Goal: Task Accomplishment & Management: Manage account settings

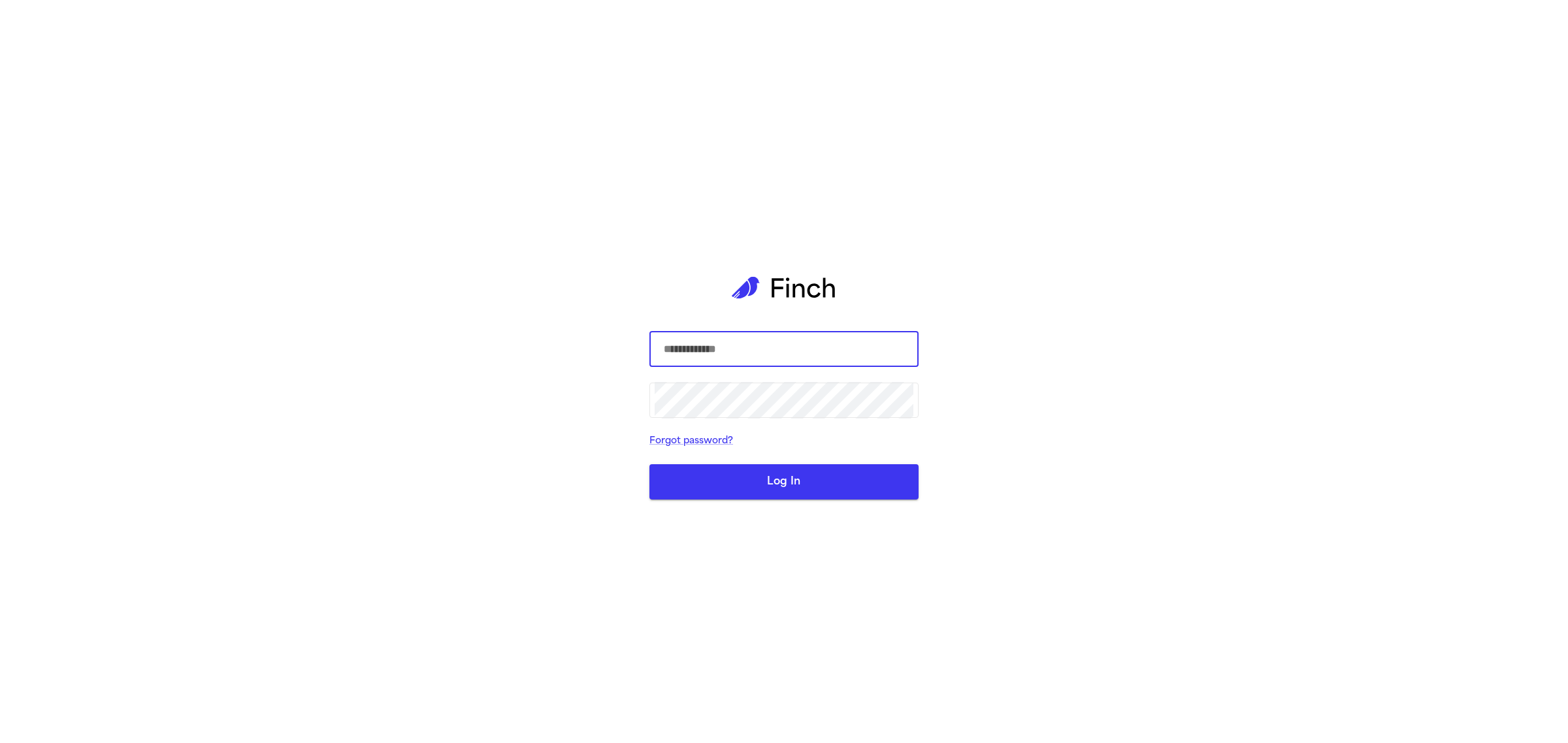
type input "**********"
click at [802, 468] on button "Log In" at bounding box center [784, 482] width 269 height 35
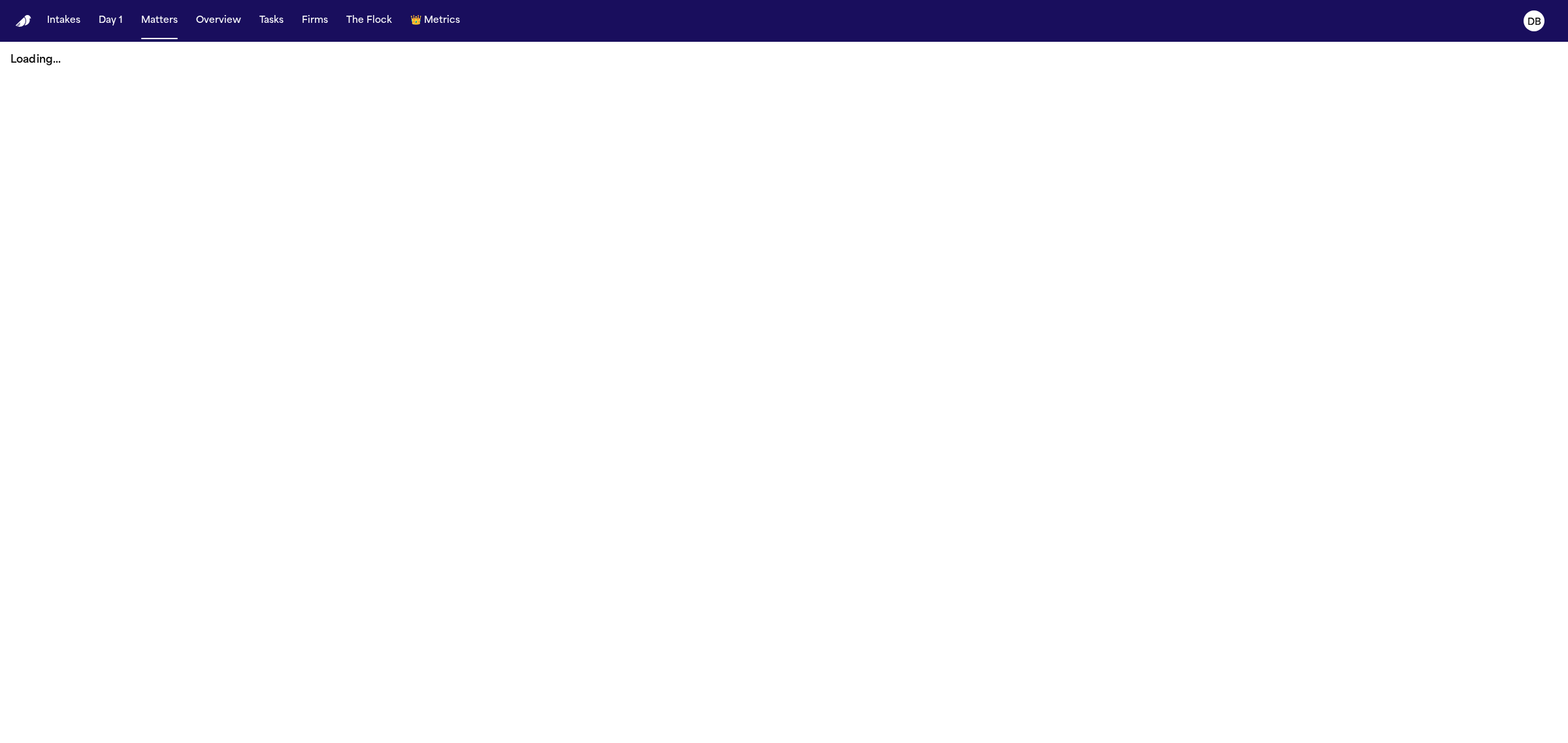
click at [67, 8] on nav "Intakes Day 1 Matters Overview Tasks Firms The Flock 👑 Metrics DB" at bounding box center [784, 21] width 1568 height 42
click at [62, 18] on button "Intakes" at bounding box center [64, 21] width 44 height 23
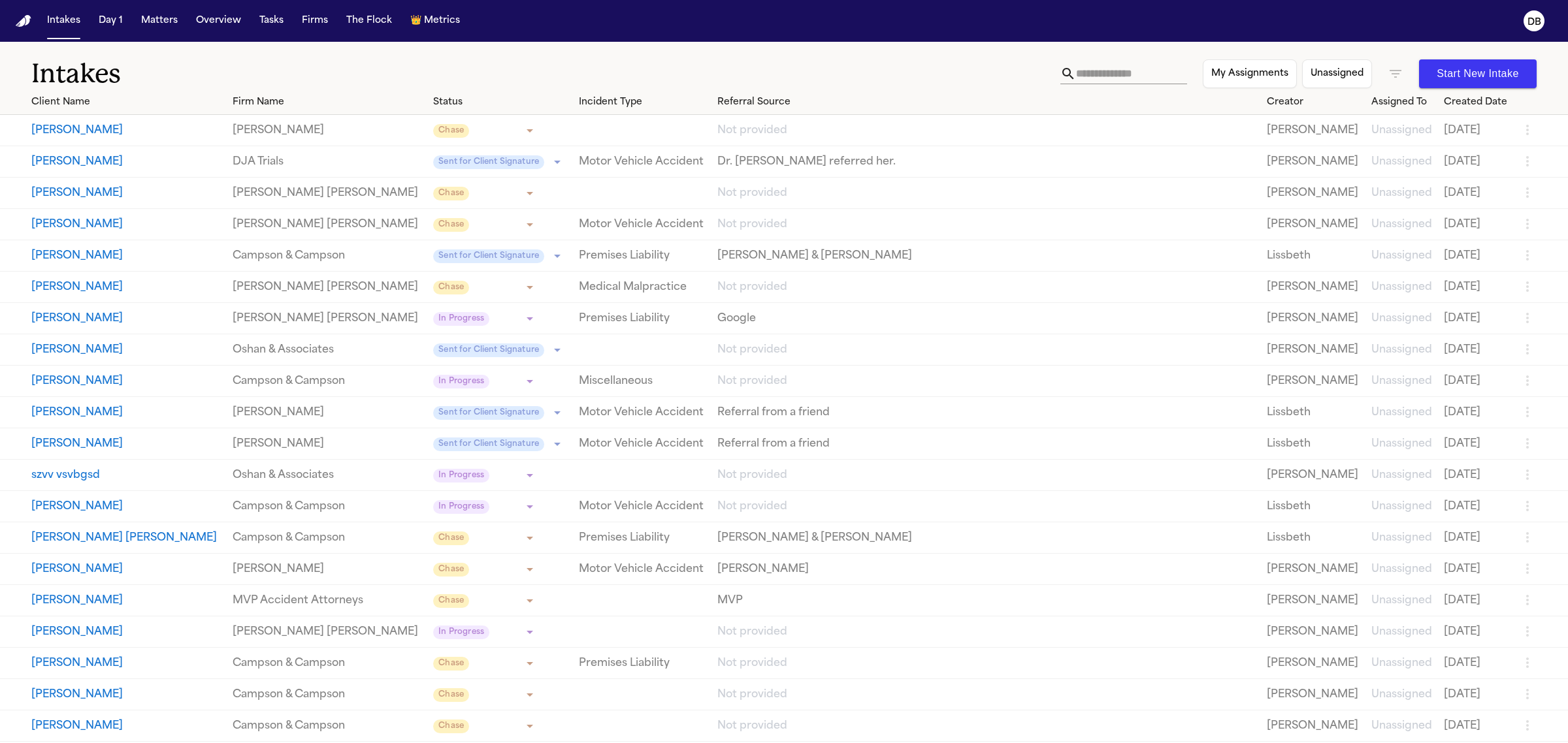
click at [1124, 74] on input "text" at bounding box center [1132, 74] width 111 height 21
click at [1396, 72] on icon "button" at bounding box center [1395, 74] width 16 height 16
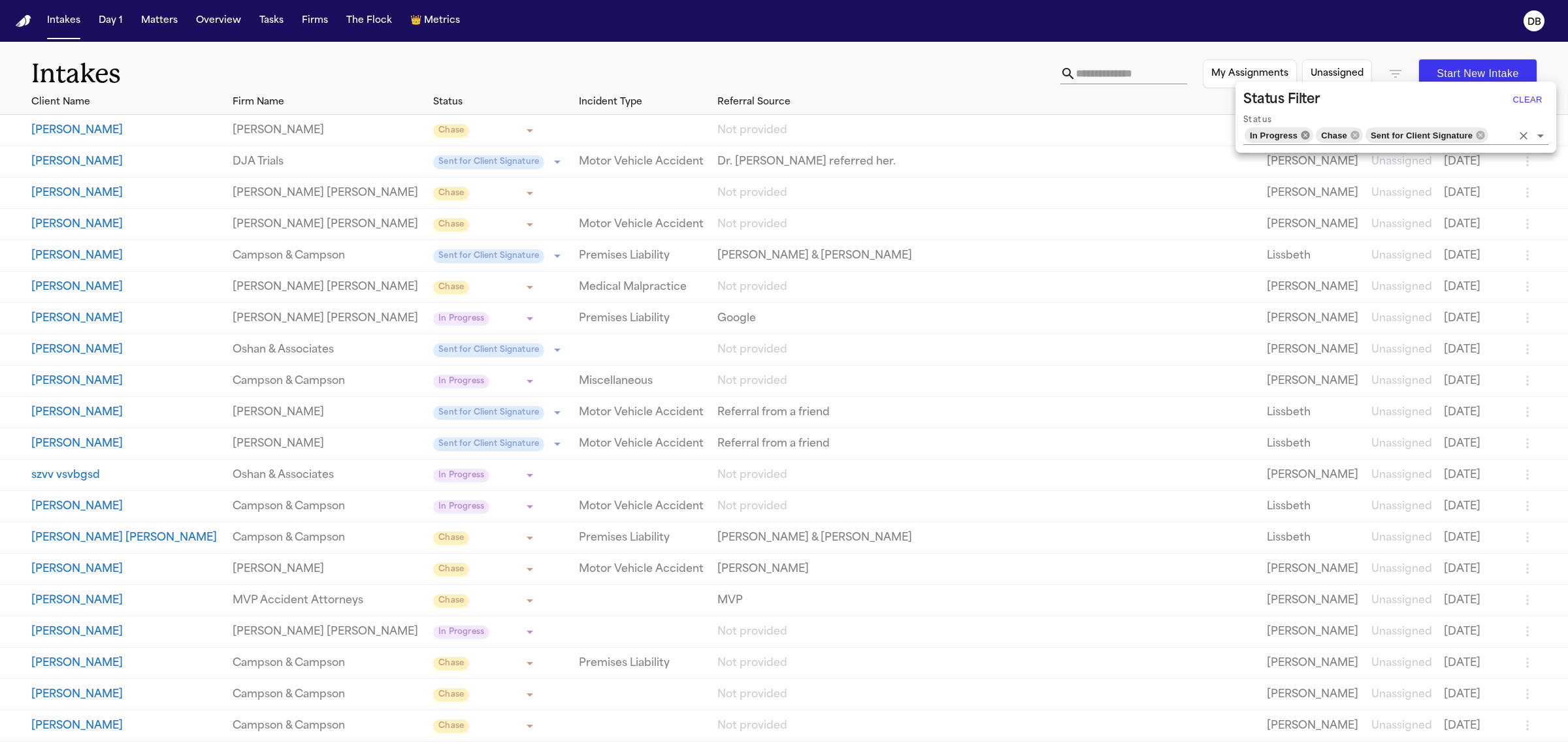
click at [1308, 134] on icon at bounding box center [1306, 135] width 8 height 8
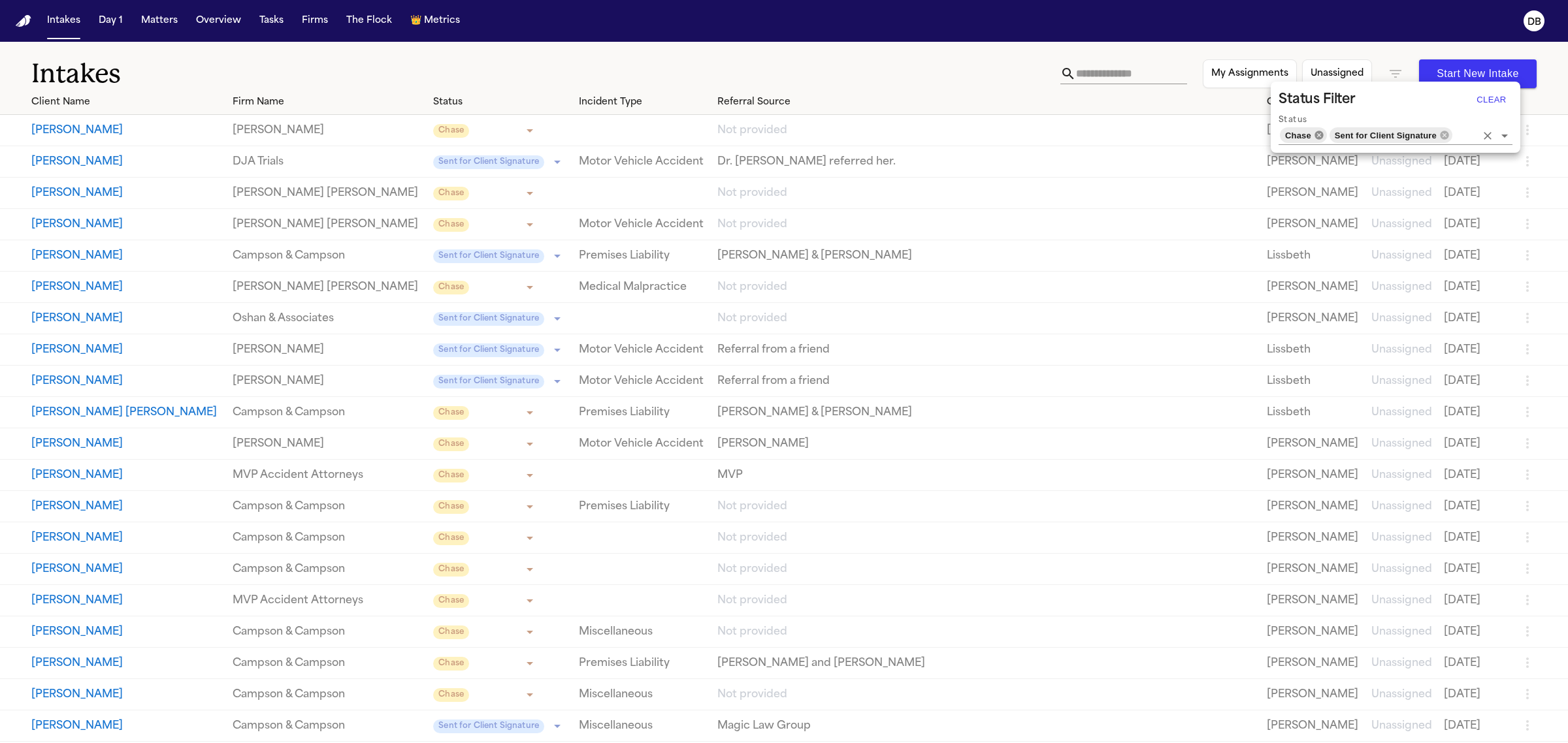
click at [1315, 134] on icon at bounding box center [1319, 135] width 8 height 8
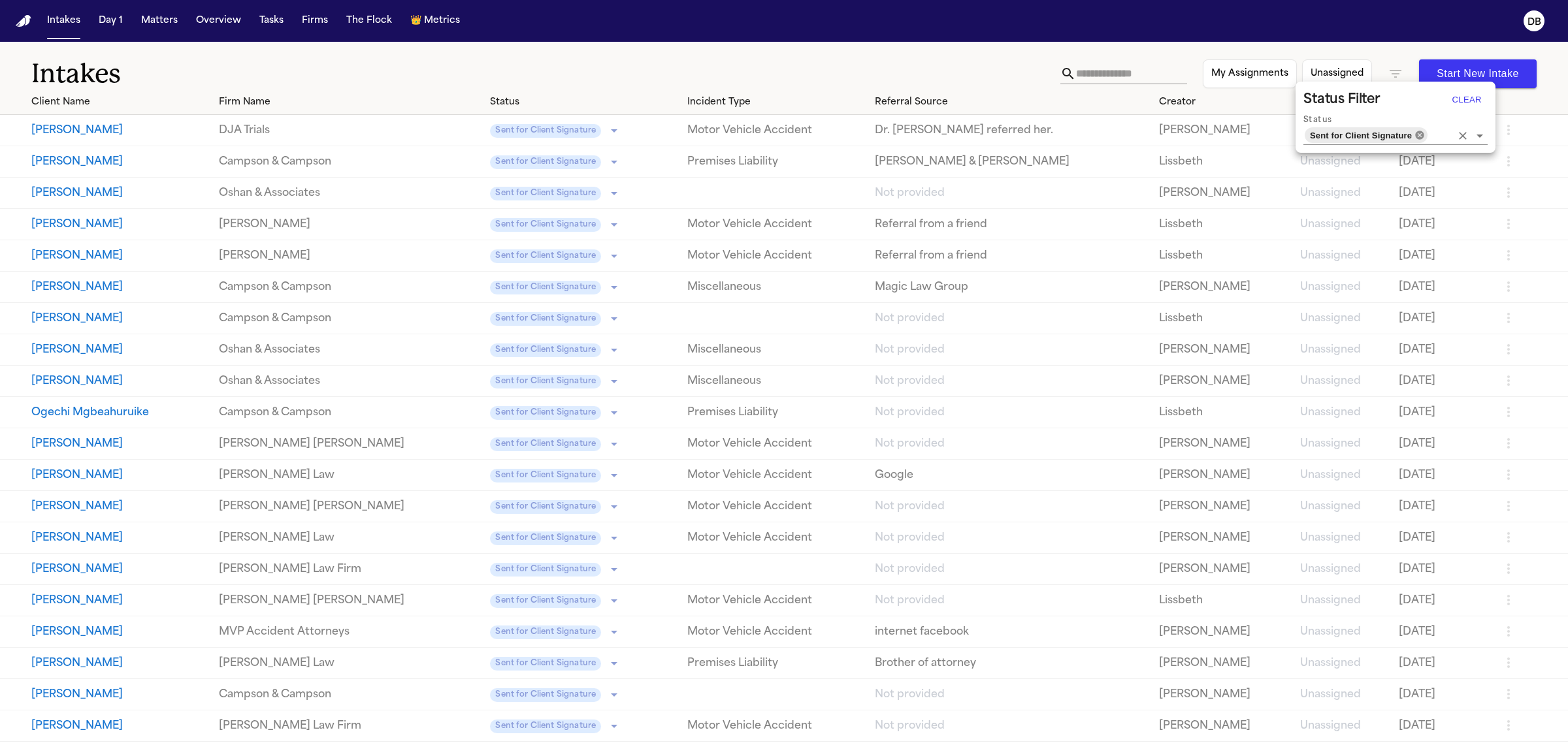
click at [1419, 132] on icon at bounding box center [1420, 135] width 8 height 8
click at [1429, 134] on input "Status" at bounding box center [1440, 135] width 22 height 18
click at [1086, 72] on div at bounding box center [784, 372] width 1568 height 743
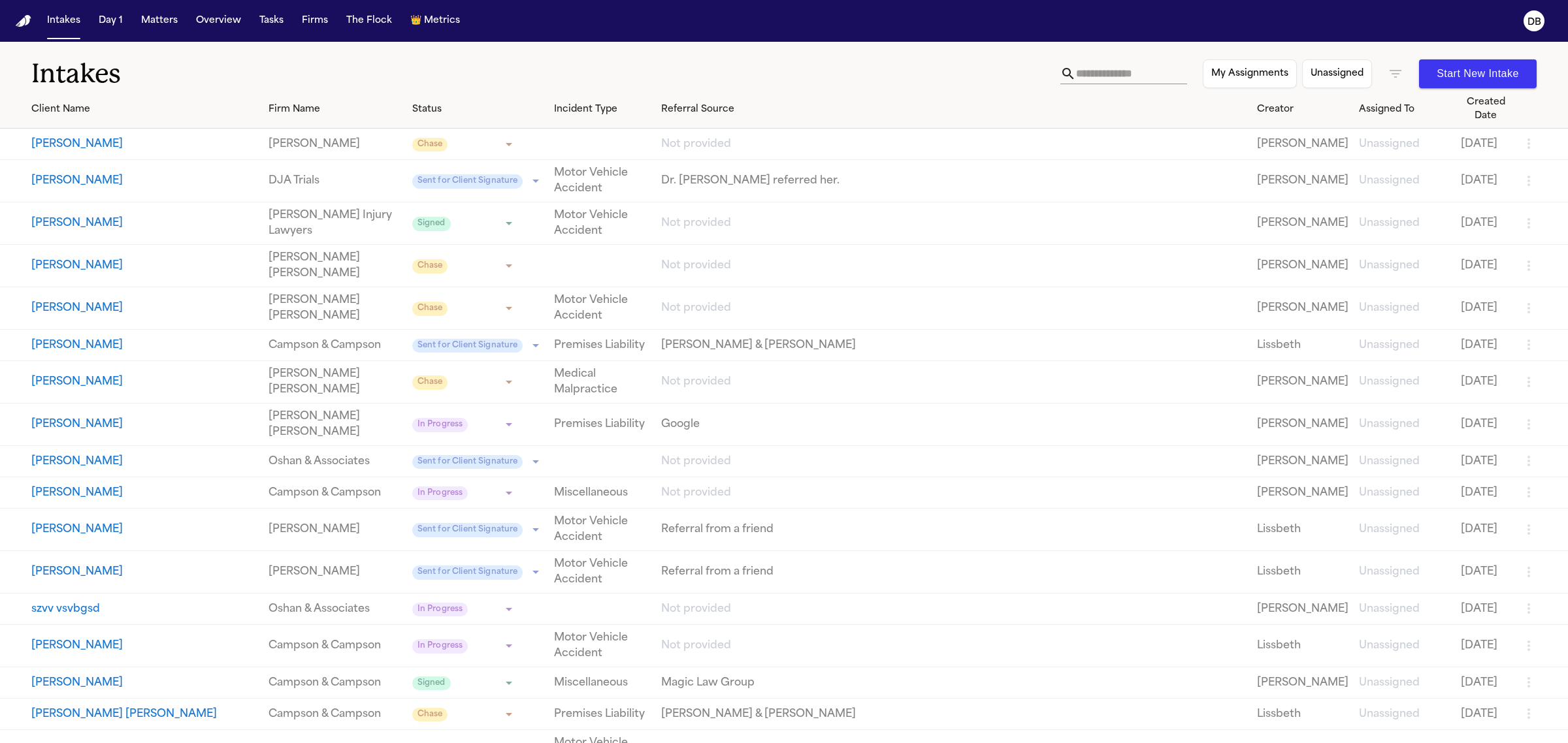
click at [1083, 76] on div at bounding box center [784, 372] width 1568 height 743
click at [1086, 60] on div at bounding box center [784, 372] width 1568 height 743
click at [1086, 67] on div at bounding box center [784, 372] width 1568 height 743
click at [1086, 76] on div at bounding box center [784, 372] width 1568 height 743
click at [1086, 77] on input "text" at bounding box center [1132, 74] width 111 height 21
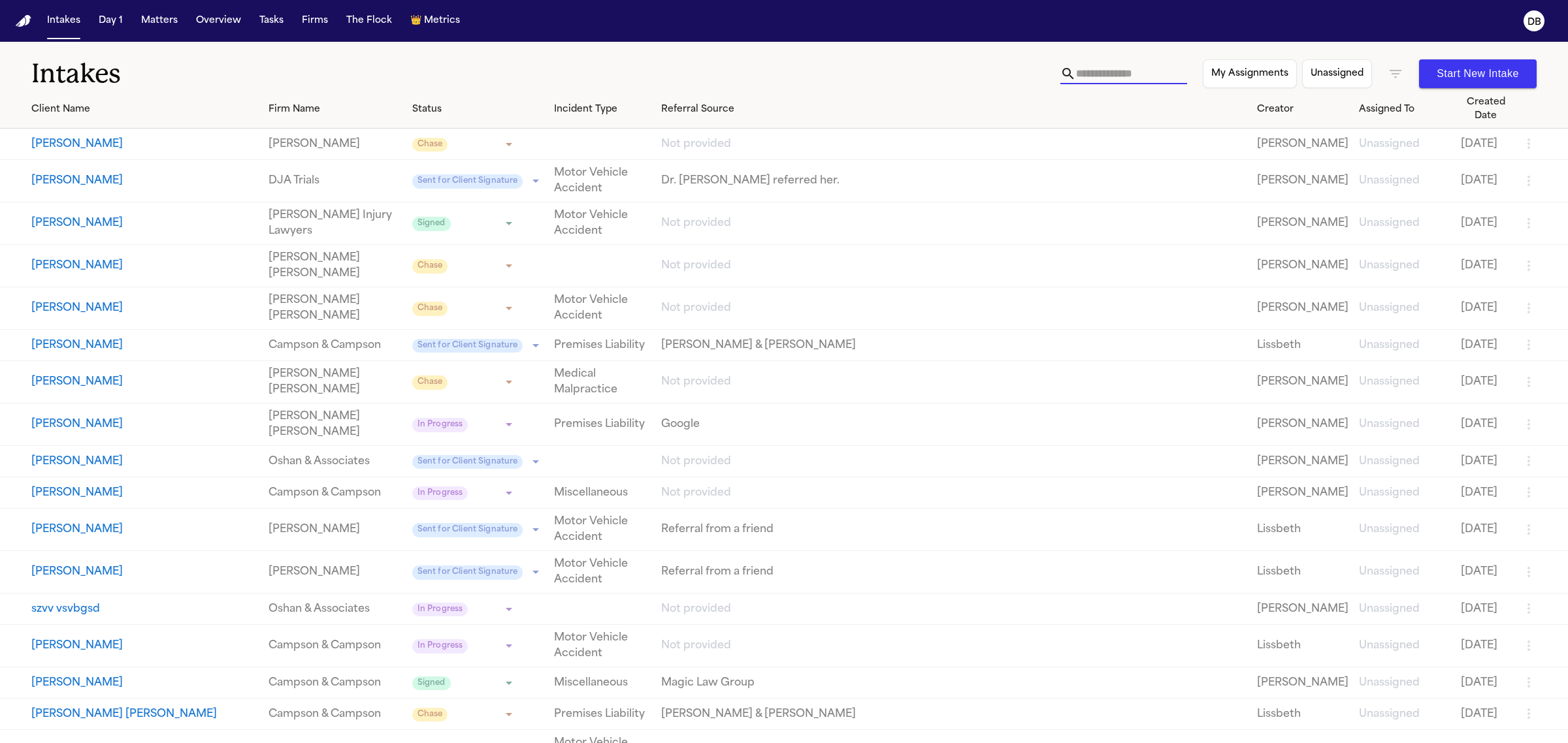
paste input "**********"
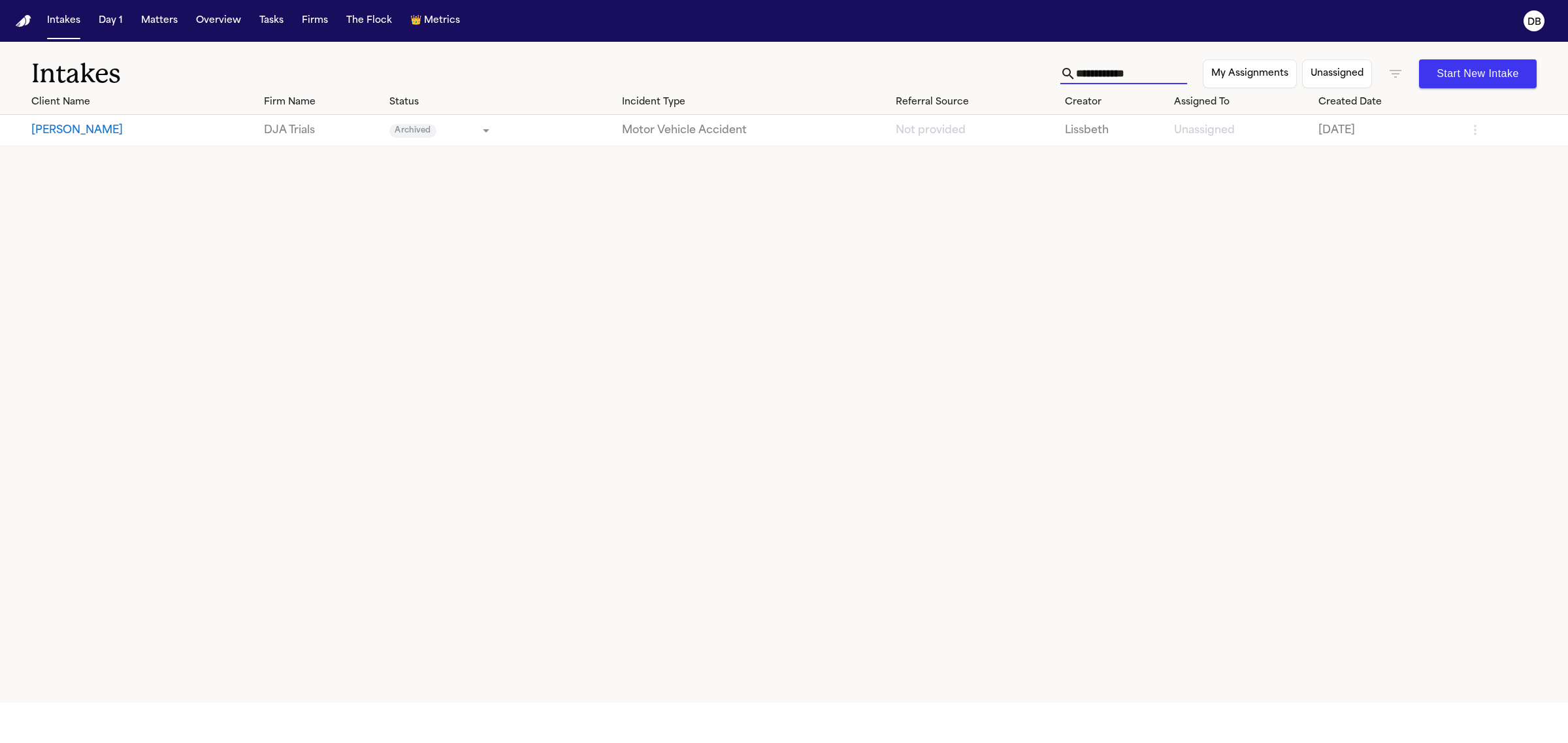
type input "**********"
click at [66, 136] on button "[PERSON_NAME]" at bounding box center [142, 130] width 222 height 16
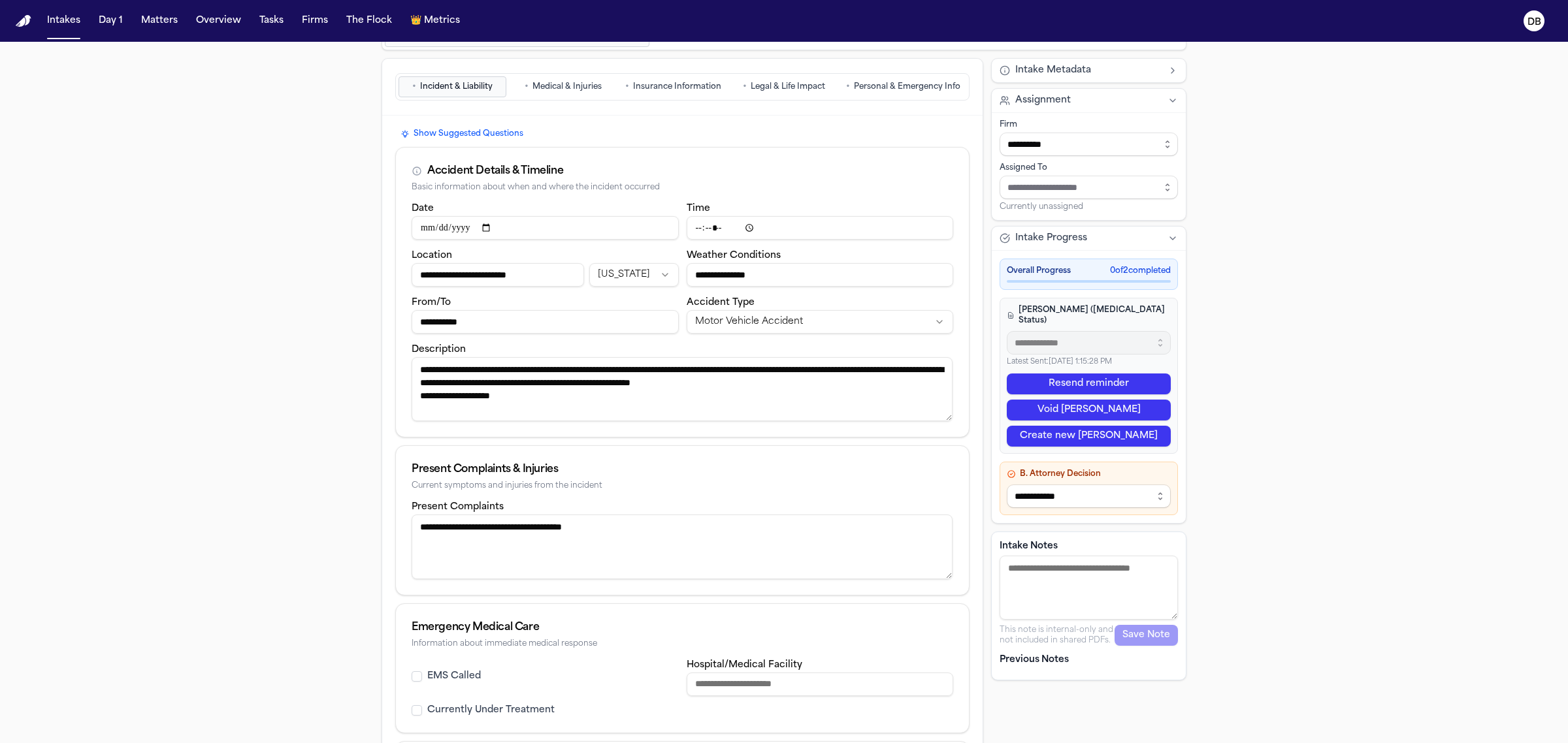
scroll to position [34, 0]
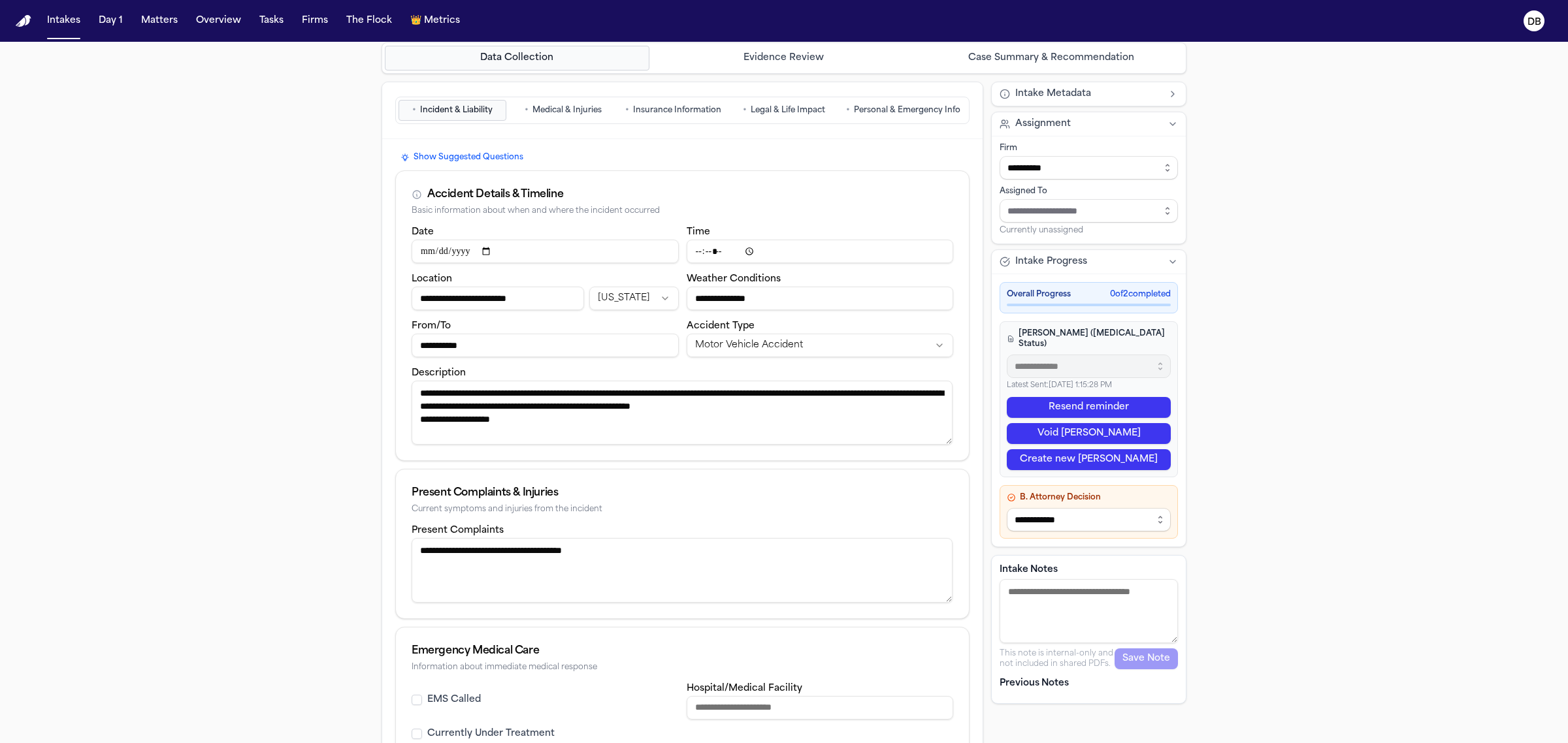
click at [847, 115] on span "•" at bounding box center [848, 111] width 4 height 13
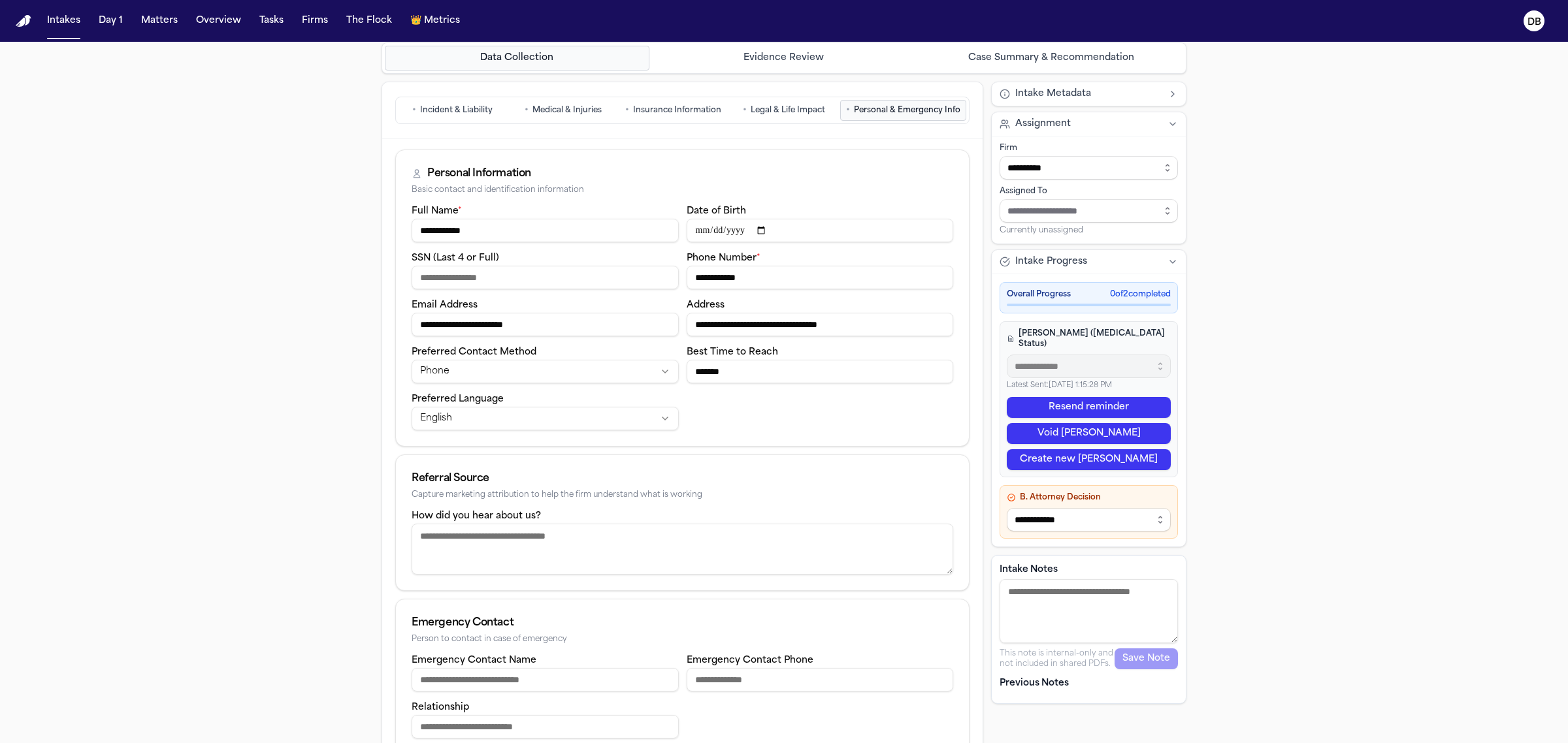
click at [764, 116] on span "Legal & Life Impact" at bounding box center [788, 110] width 75 height 10
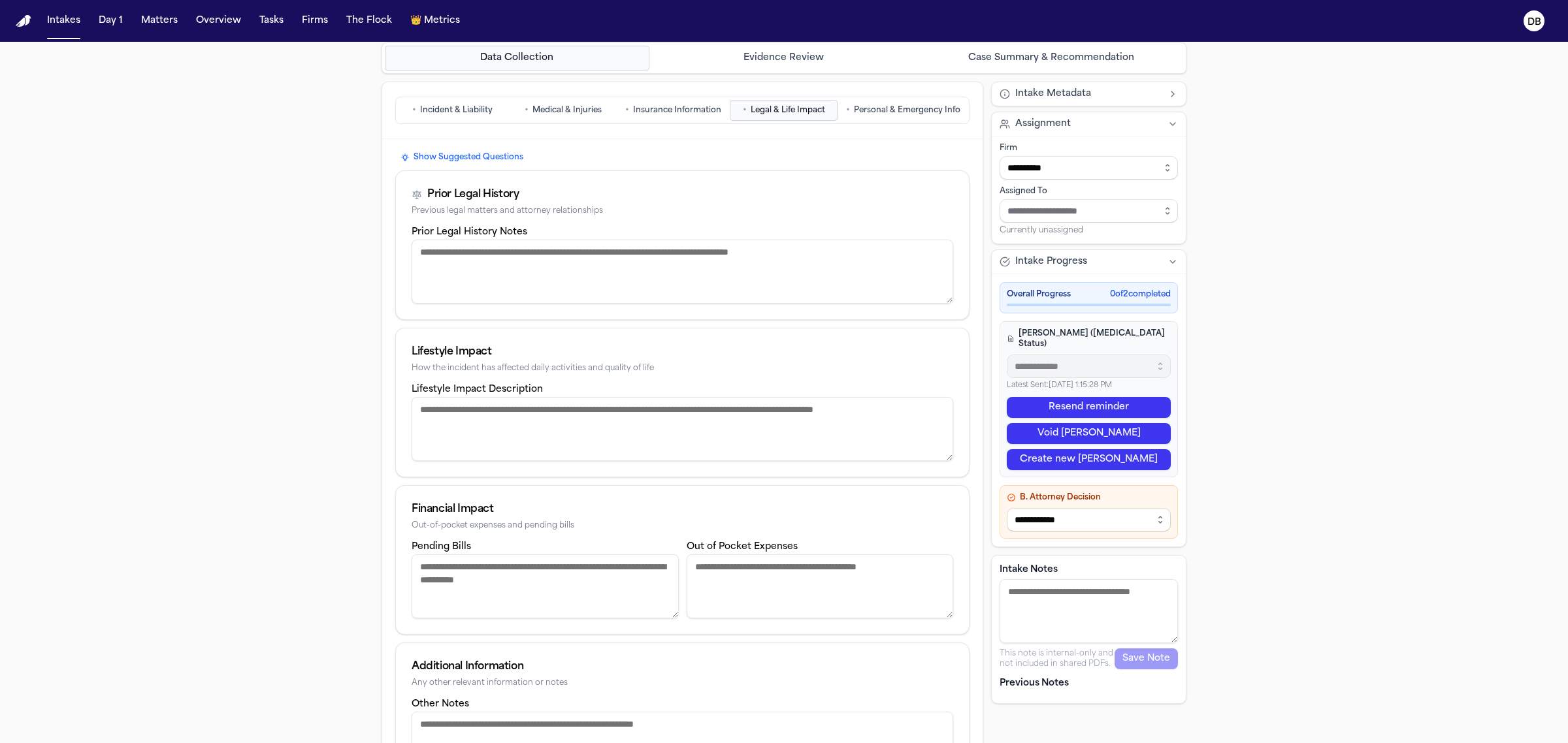
click at [678, 112] on span "Insurance Information" at bounding box center [677, 110] width 88 height 10
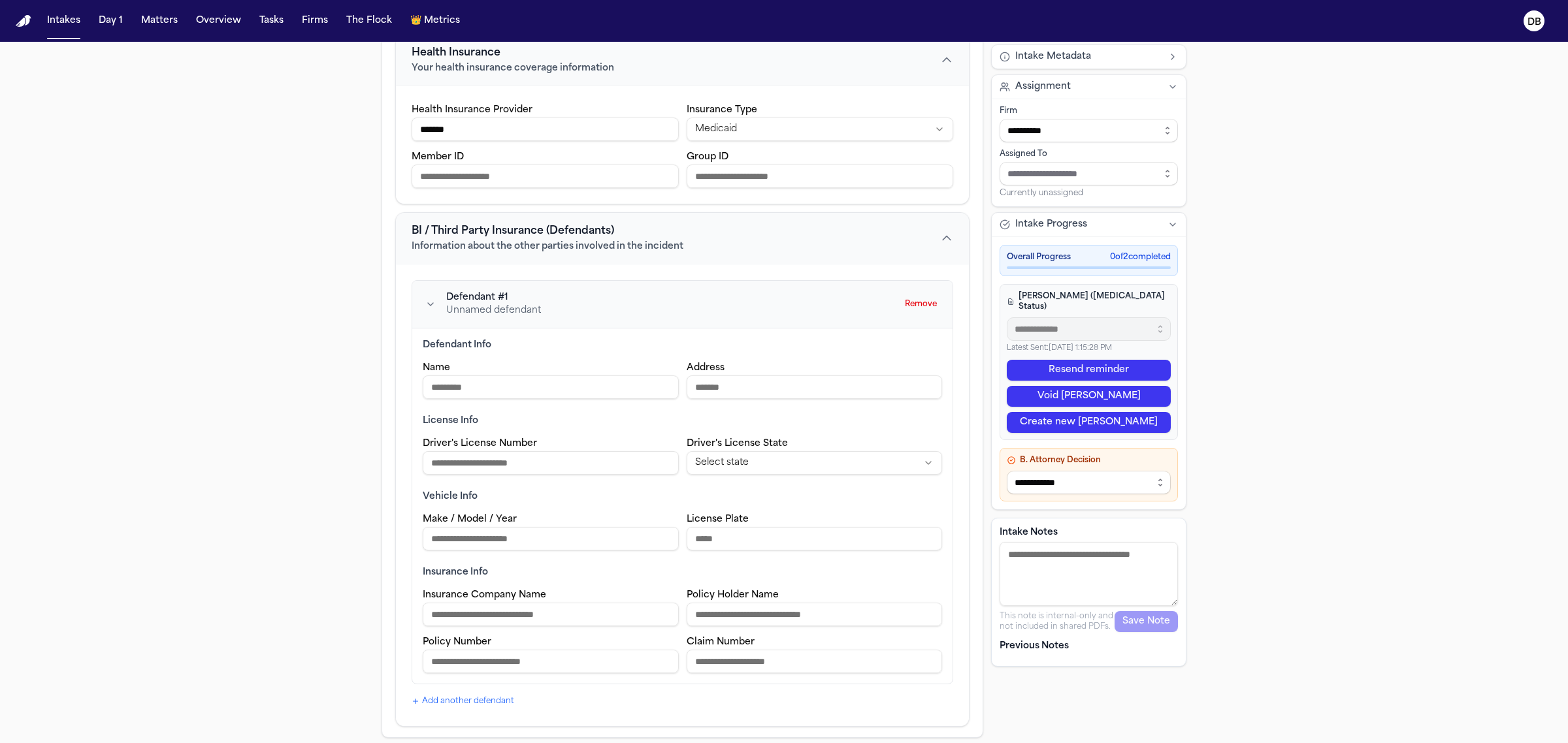
click at [900, 304] on button "Remove" at bounding box center [921, 304] width 43 height 21
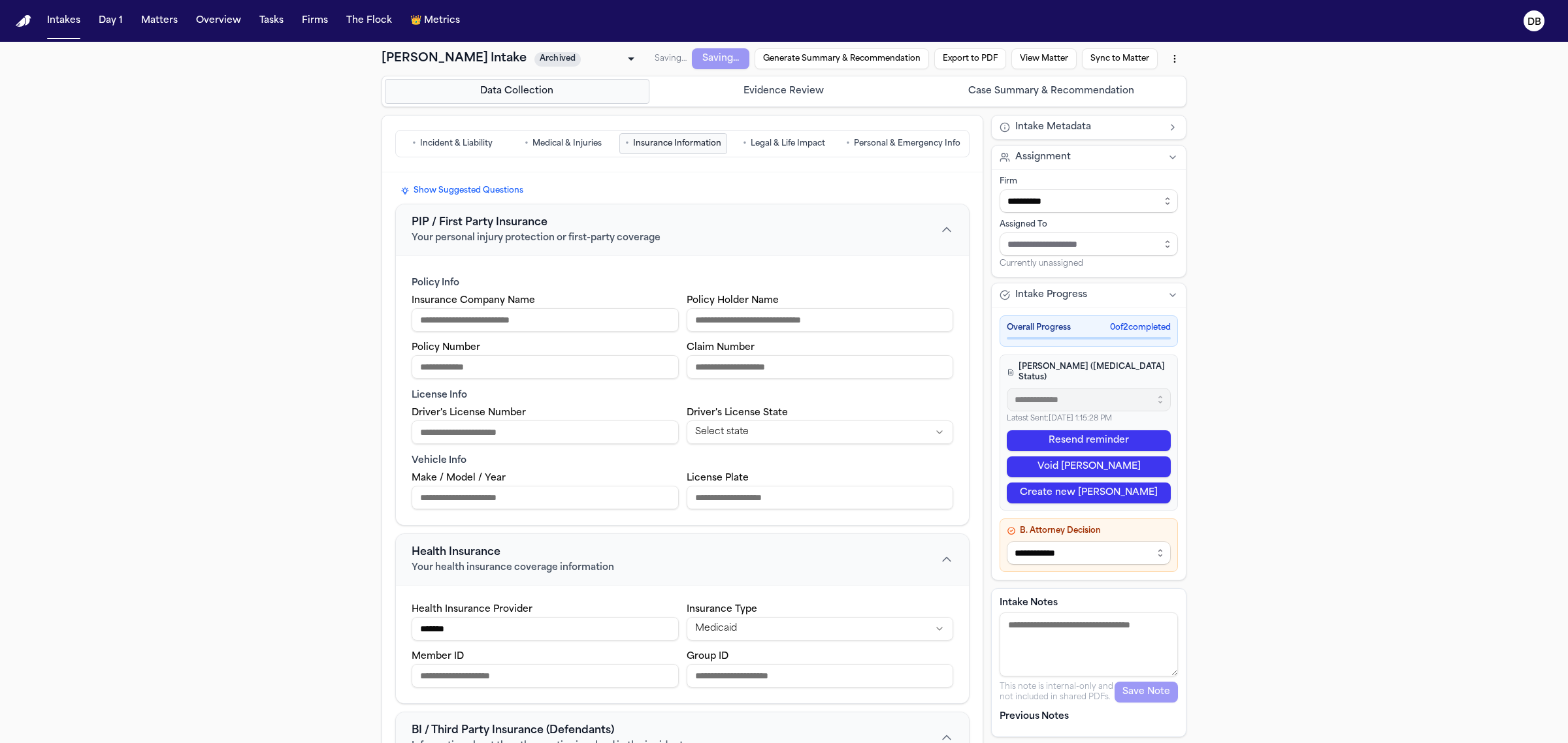
click at [889, 142] on span "Personal & Emergency Info" at bounding box center [907, 143] width 107 height 10
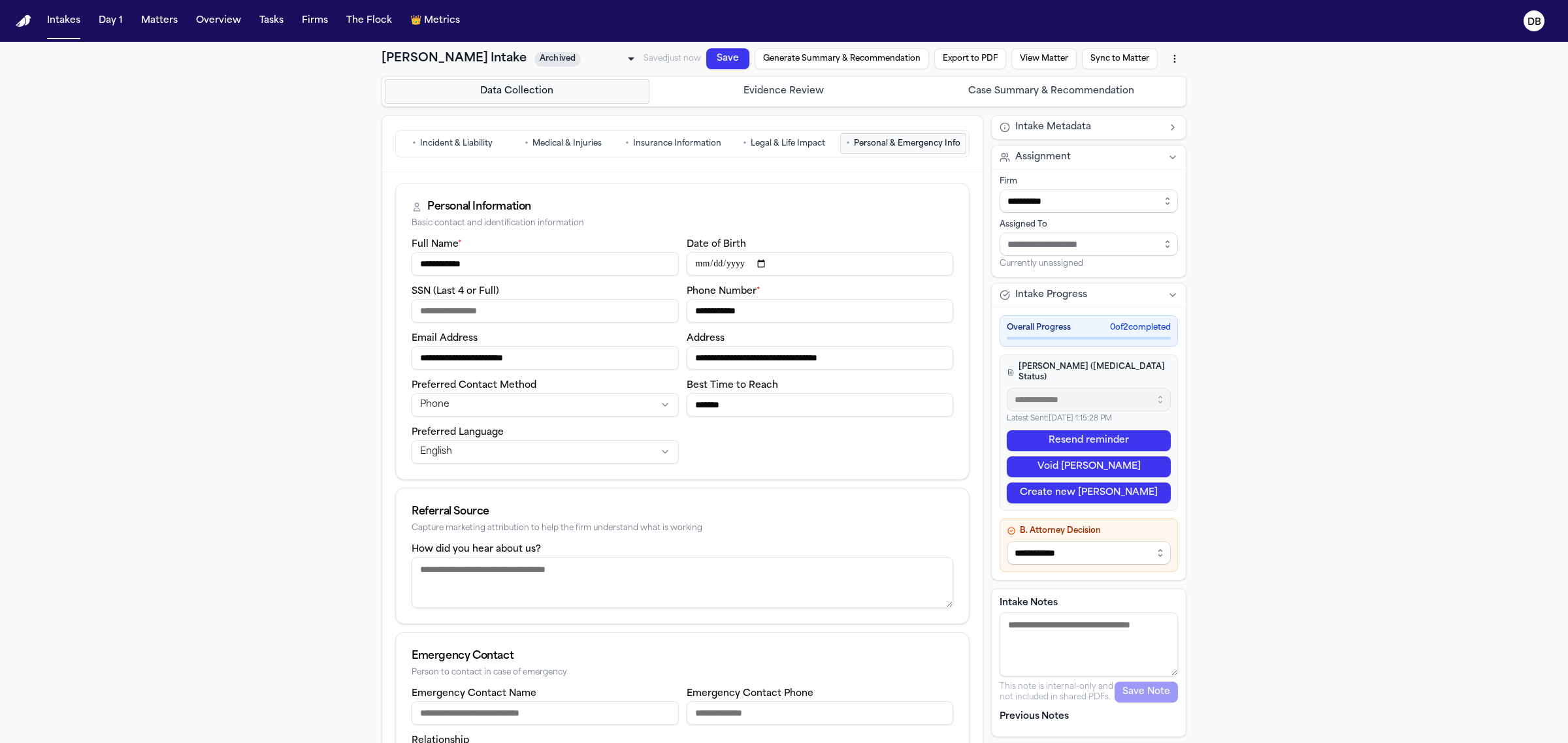
drag, startPoint x: 807, startPoint y: 311, endPoint x: 598, endPoint y: 295, distance: 209.6
click at [598, 295] on div "**********" at bounding box center [683, 350] width 542 height 227
click at [1037, 65] on button "View Matter" at bounding box center [1044, 59] width 65 height 21
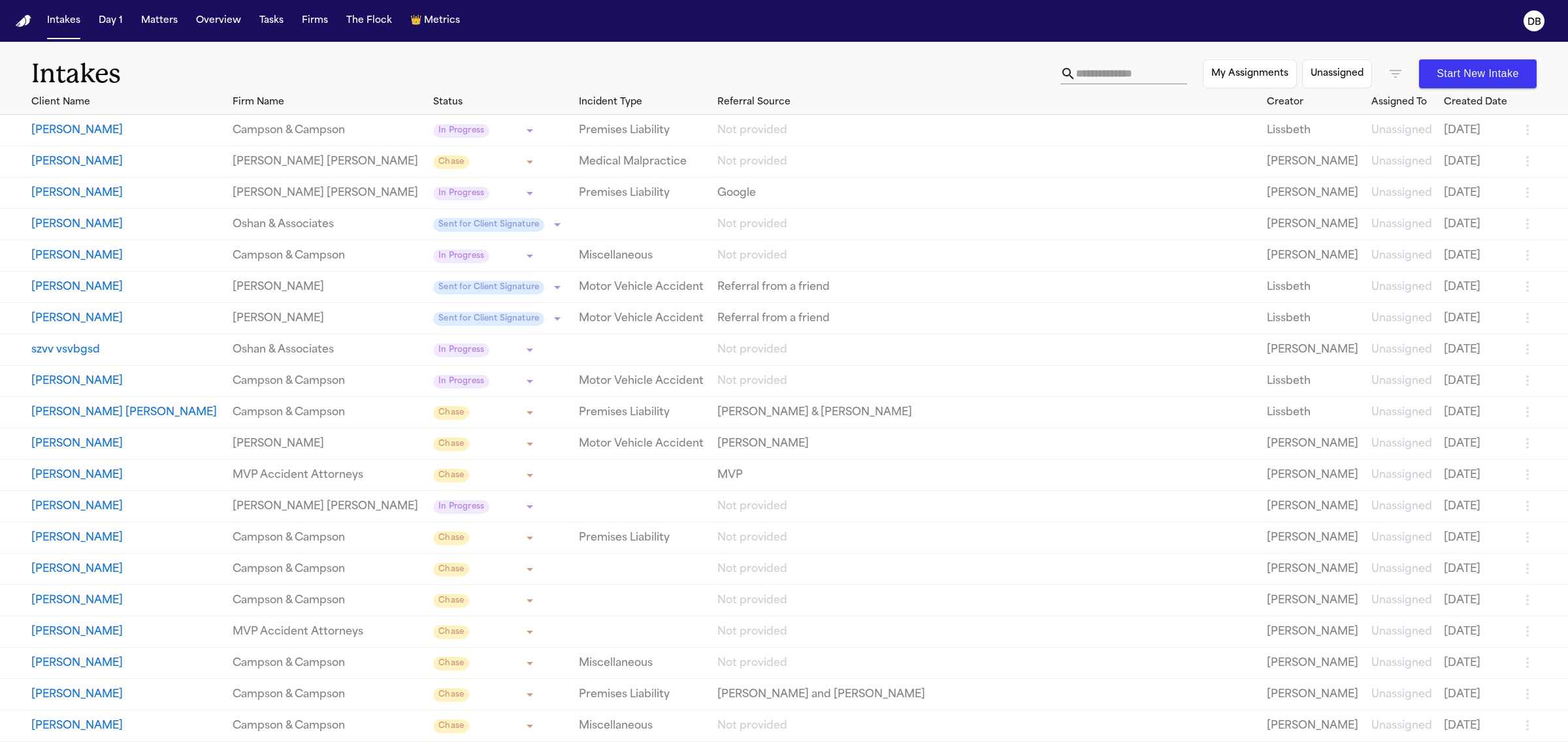
scroll to position [1878, 0]
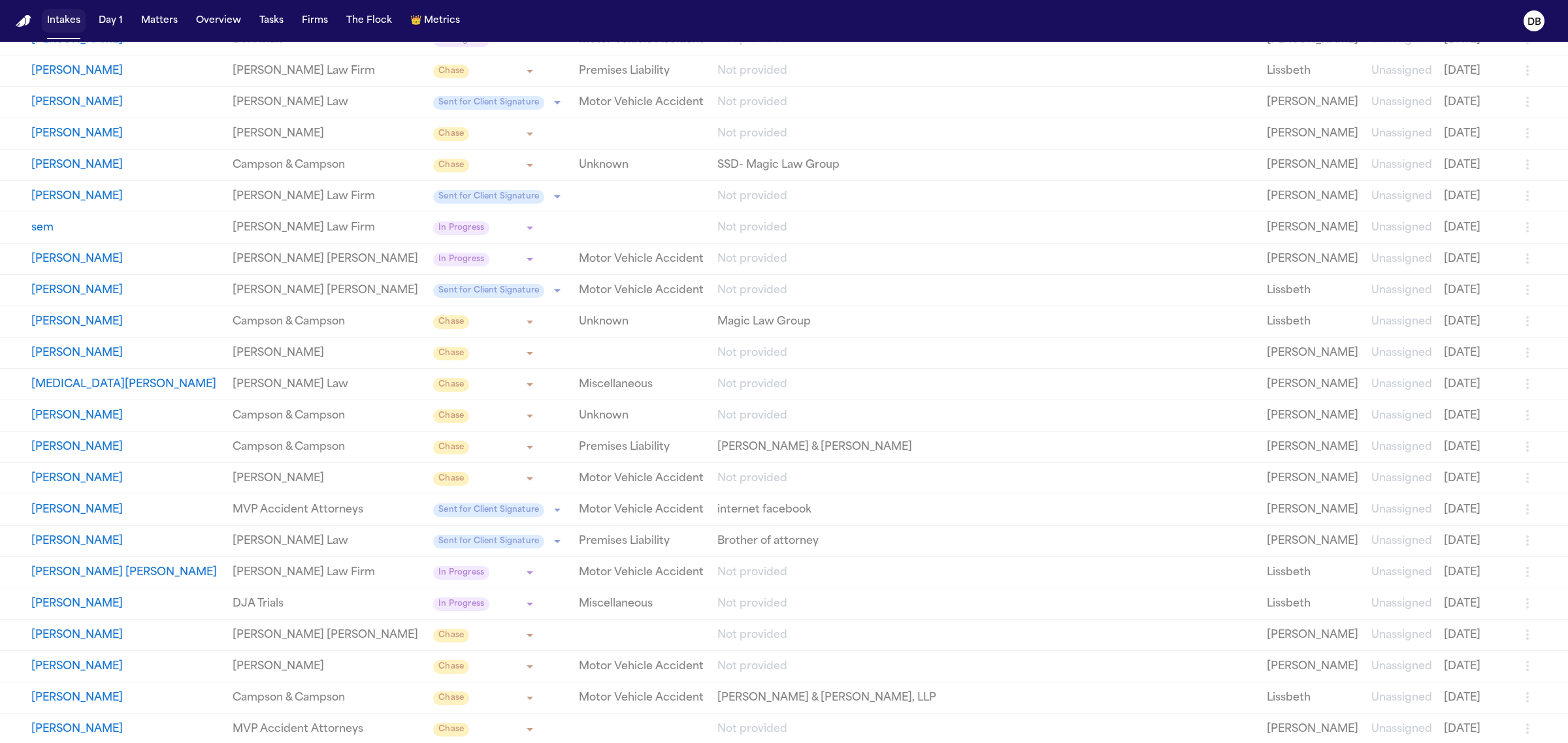
click at [48, 10] on button "Intakes" at bounding box center [64, 21] width 44 height 23
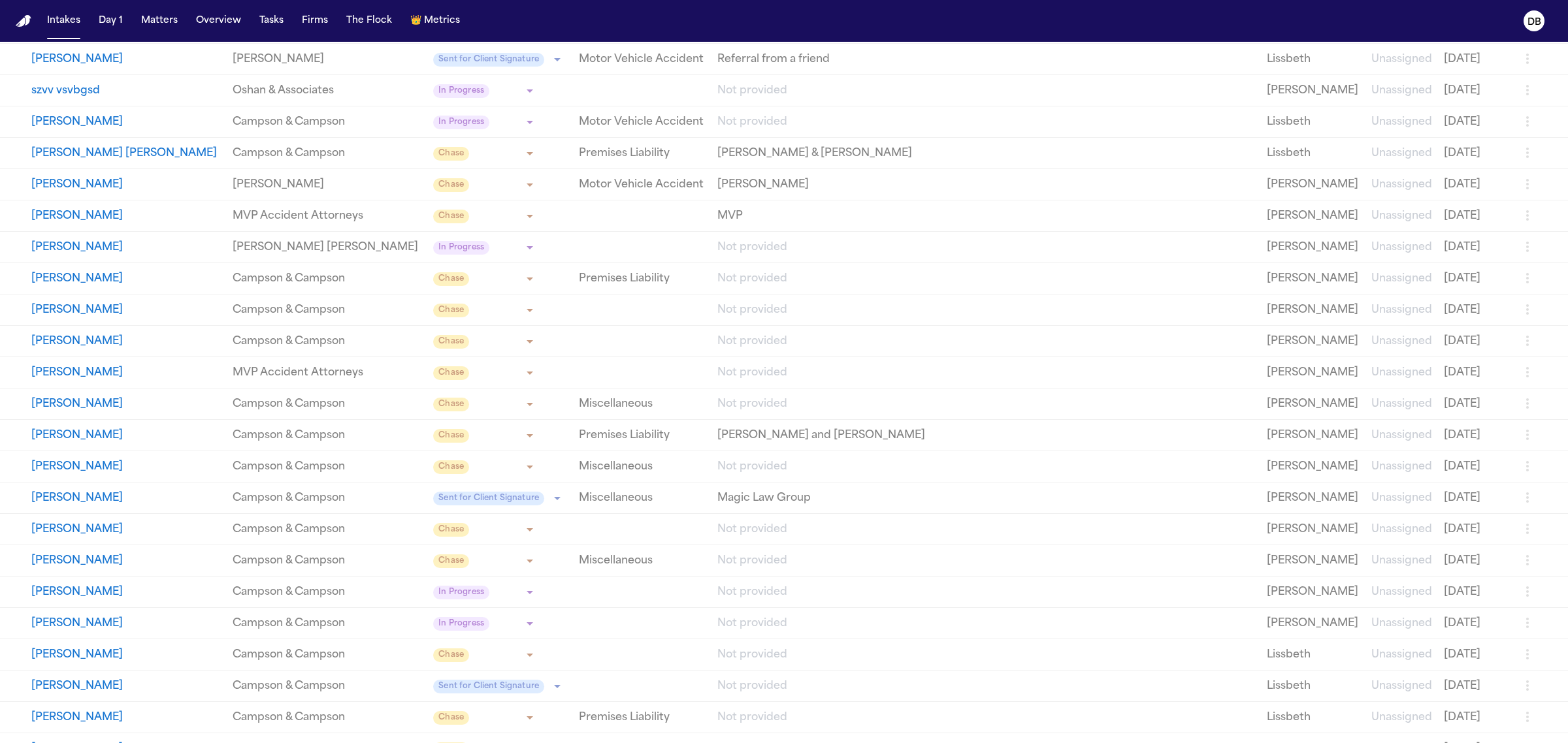
scroll to position [283, 0]
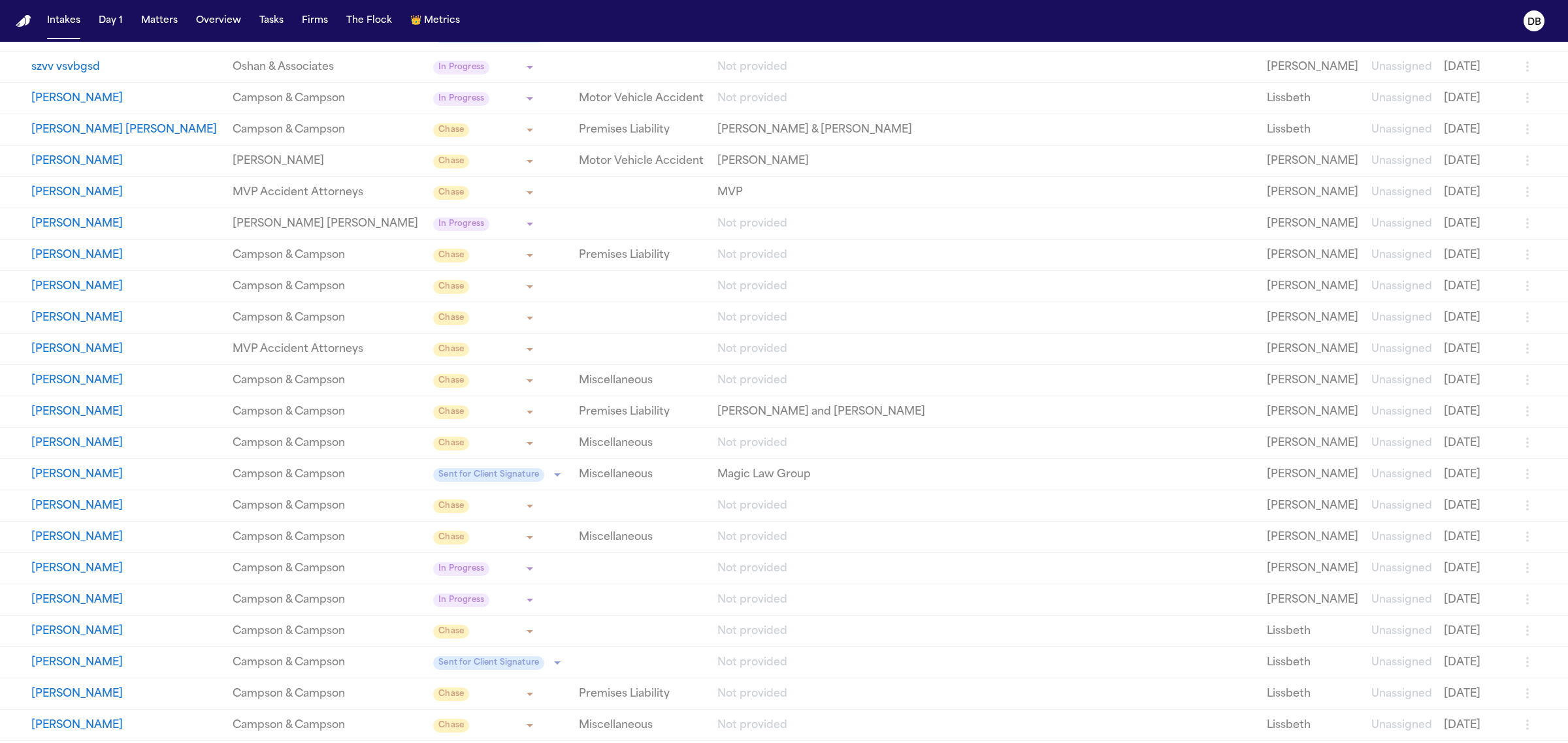
click at [76, 471] on button "[PERSON_NAME]" at bounding box center [126, 475] width 190 height 16
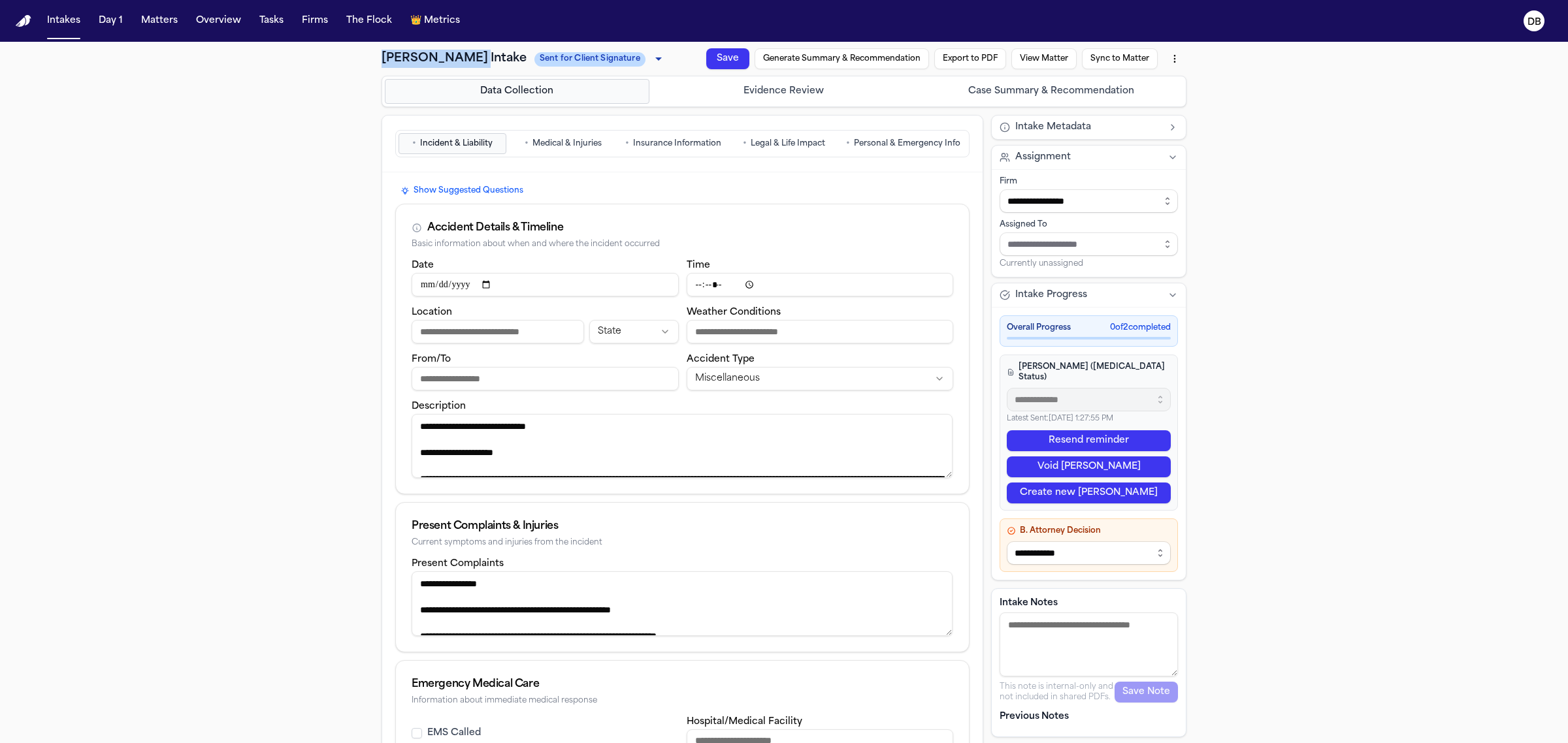
drag, startPoint x: 380, startPoint y: 57, endPoint x: 466, endPoint y: 51, distance: 86.2
click at [466, 51] on h1 "Whitney Harris Intake" at bounding box center [454, 59] width 145 height 18
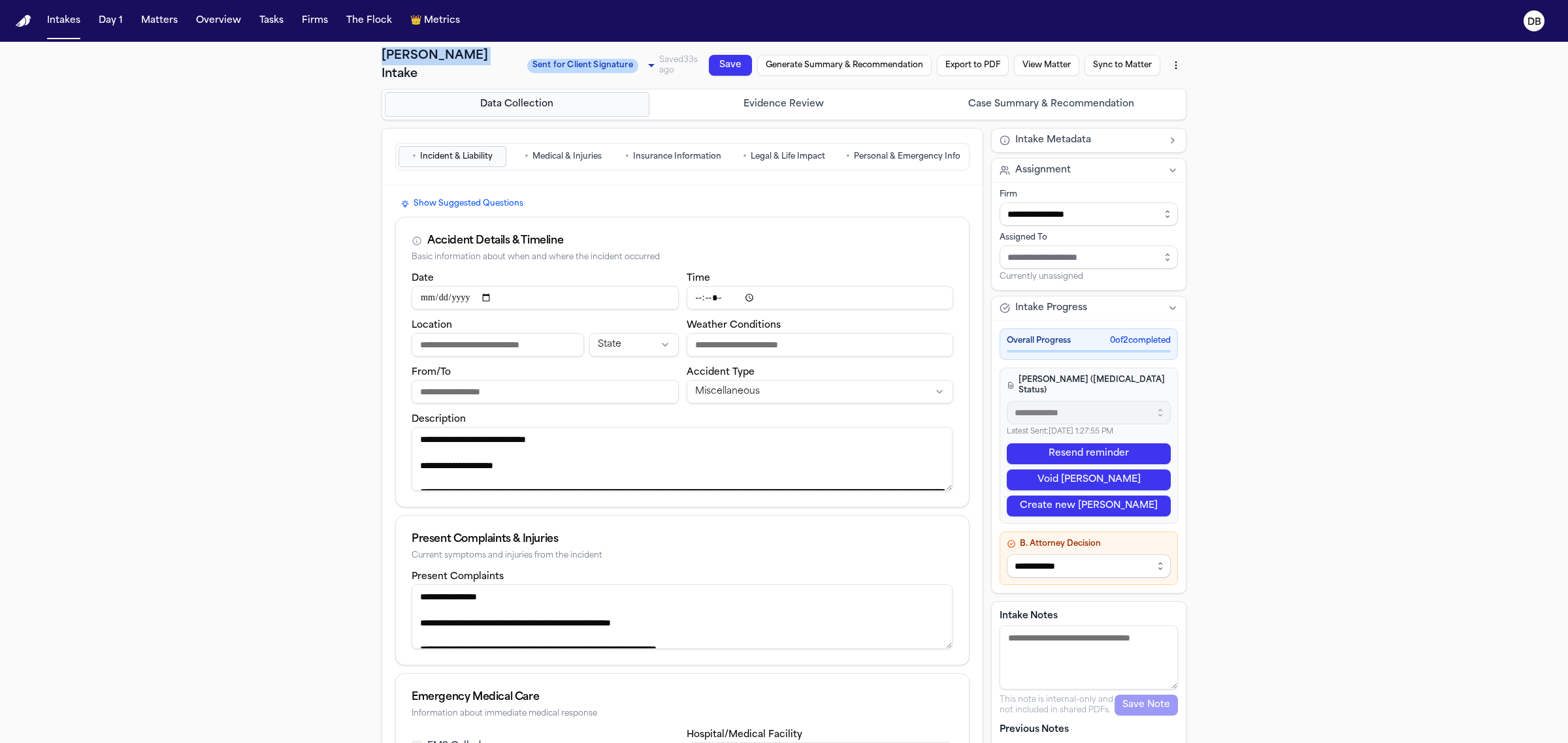
click at [616, 64] on body "**********" at bounding box center [784, 372] width 1568 height 743
click at [554, 147] on span "Signed" at bounding box center [540, 153] width 39 height 14
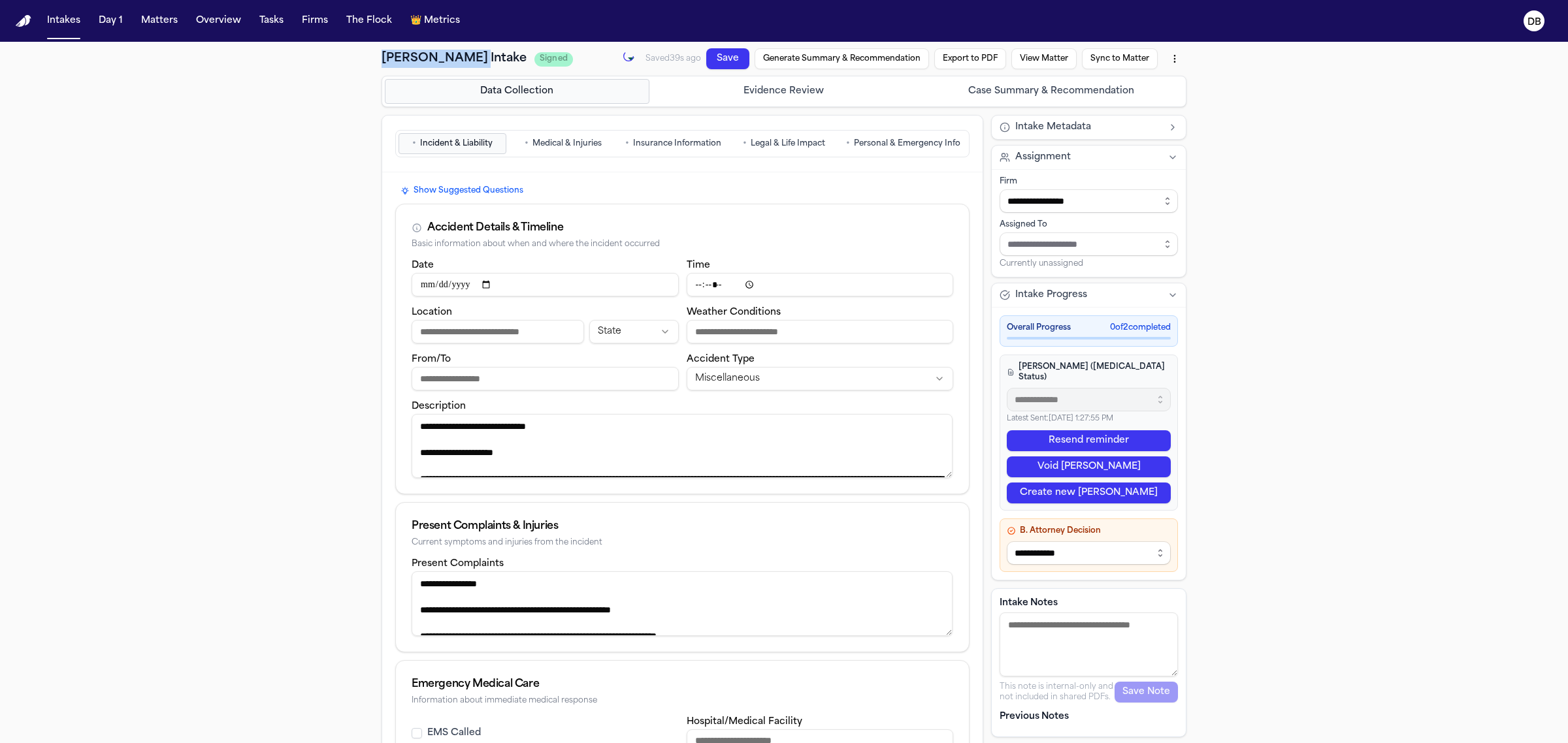
type input "******"
click at [1164, 64] on html "**********" at bounding box center [784, 372] width 1568 height 743
click at [850, 54] on html "**********" at bounding box center [784, 372] width 1568 height 743
click at [850, 54] on button "Generate Summary & Recommendation" at bounding box center [842, 59] width 175 height 21
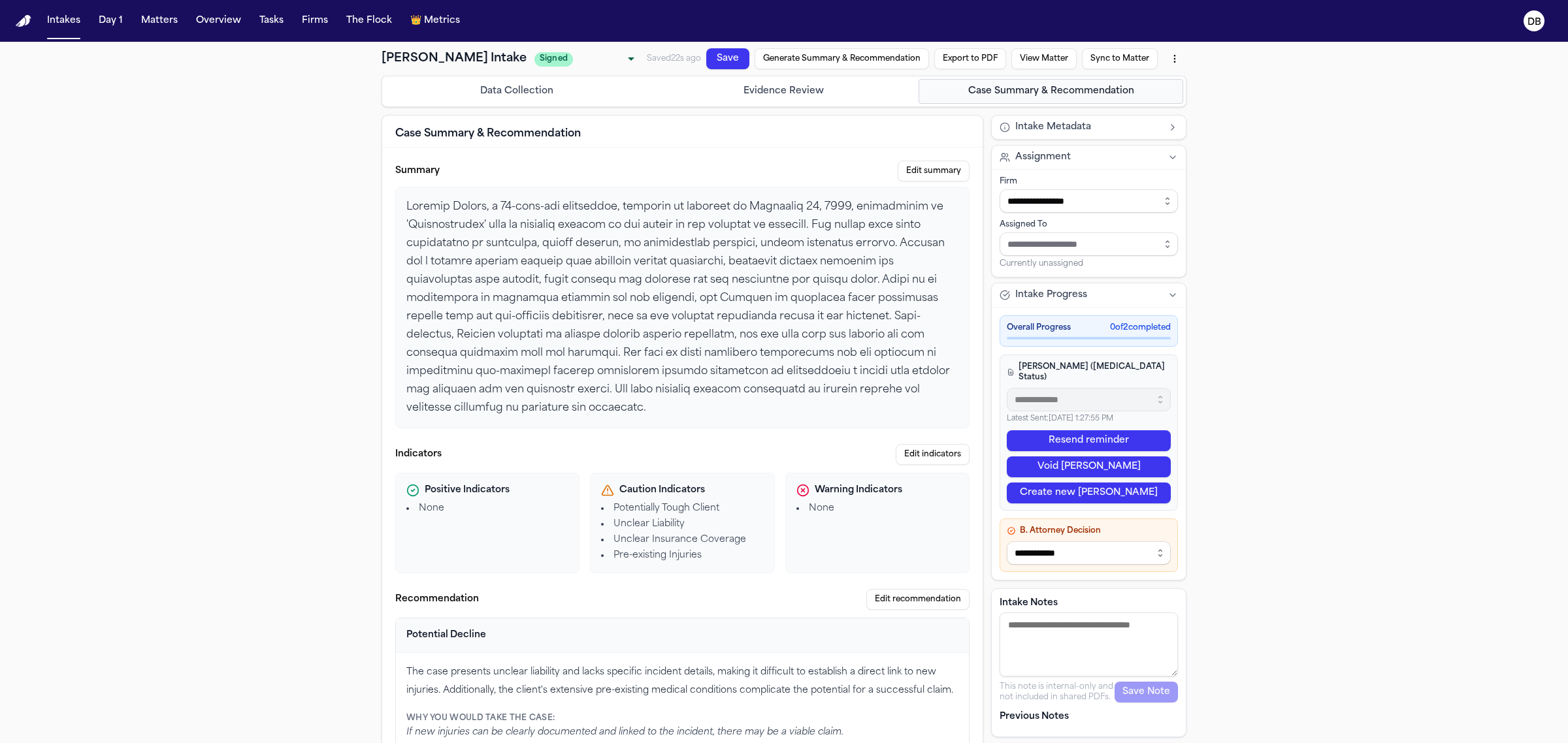
click at [984, 56] on button "Export to PDF" at bounding box center [971, 59] width 72 height 21
click at [859, 138] on button "Export anyway" at bounding box center [836, 142] width 67 height 13
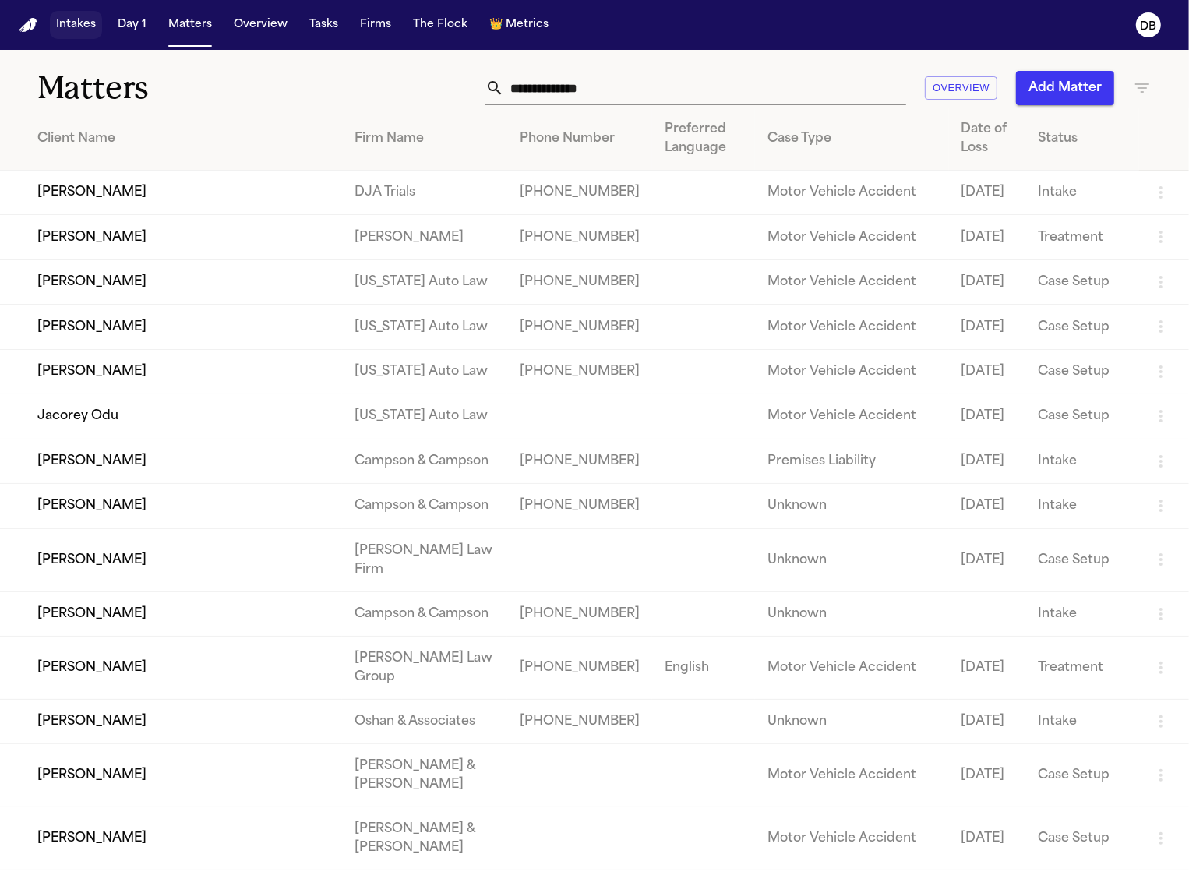
click at [79, 18] on button "Intakes" at bounding box center [76, 25] width 52 height 28
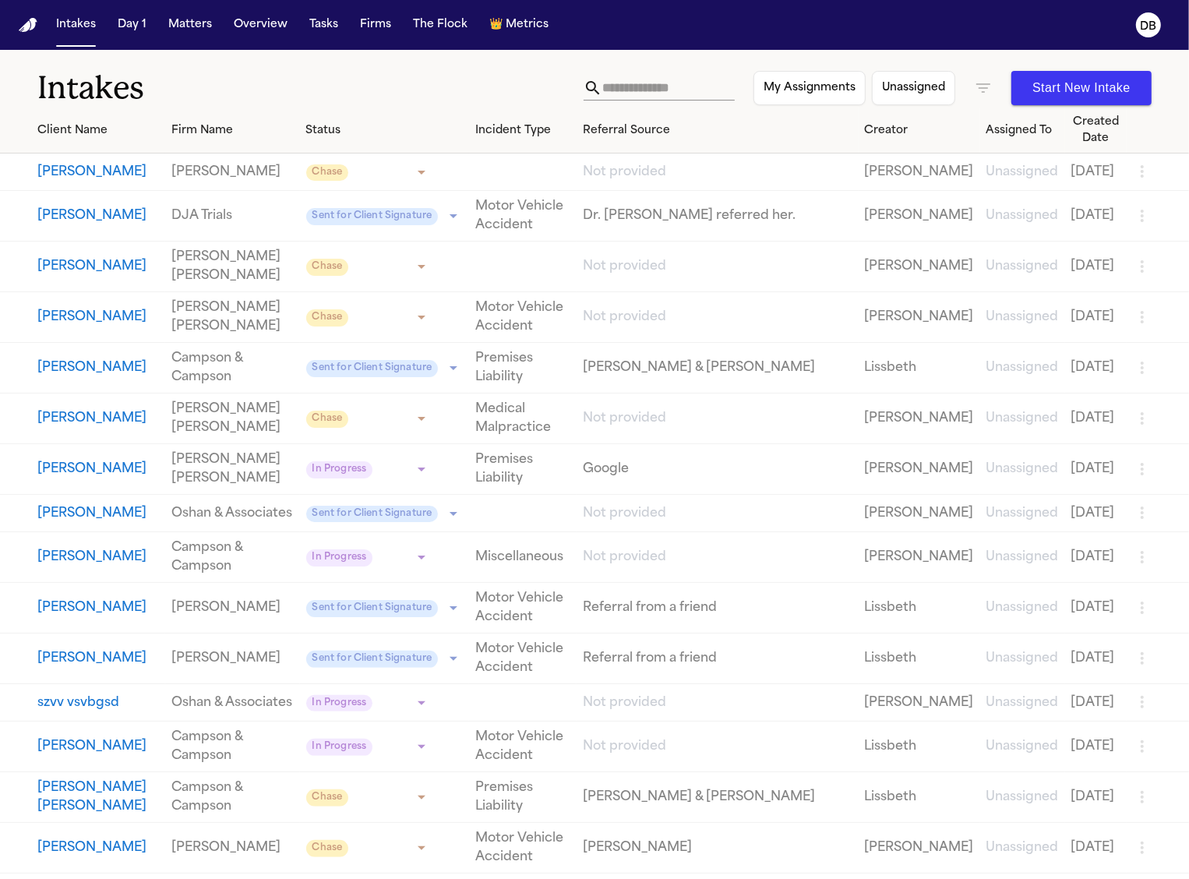
click at [983, 102] on div "My Assignments Unassigned Start New Intake" at bounding box center [867, 88] width 568 height 34
click at [982, 92] on icon "button" at bounding box center [983, 87] width 14 height 9
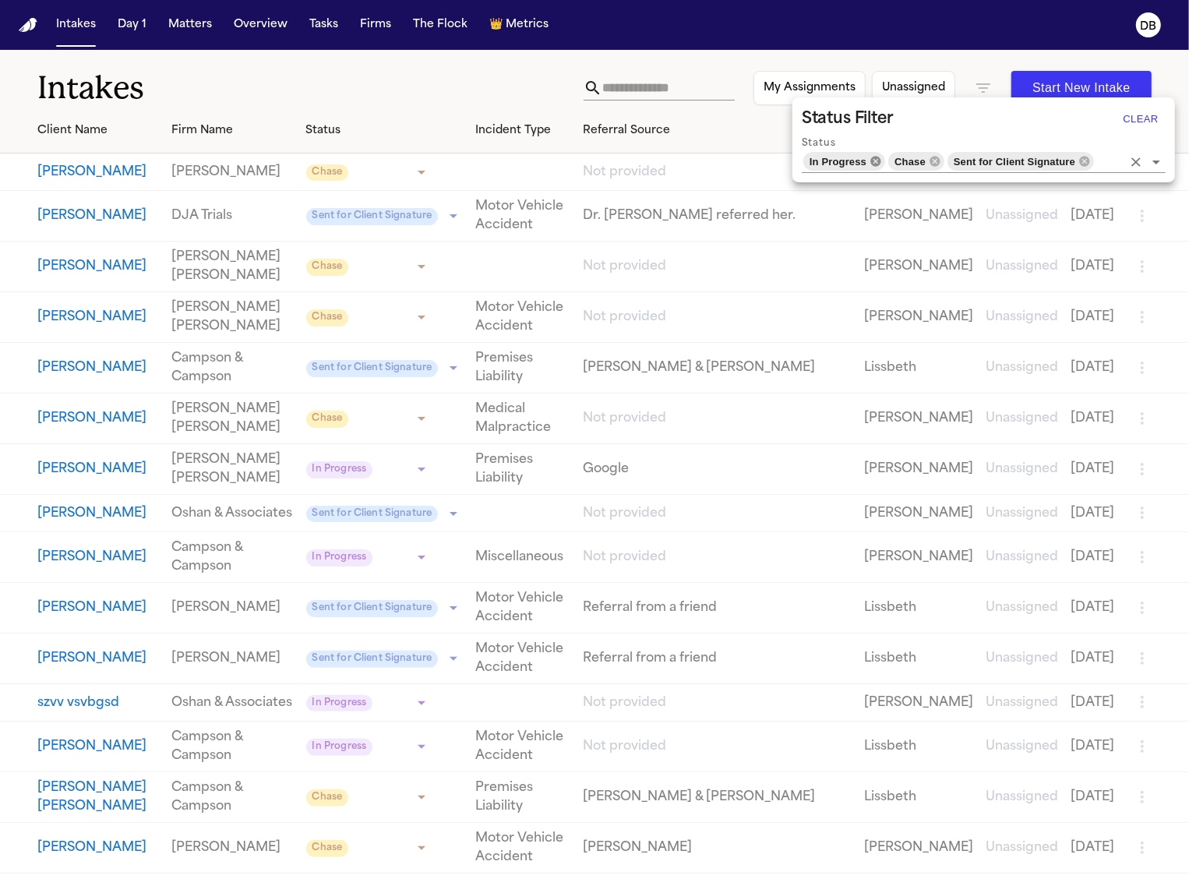
click at [881, 160] on icon at bounding box center [875, 161] width 12 height 12
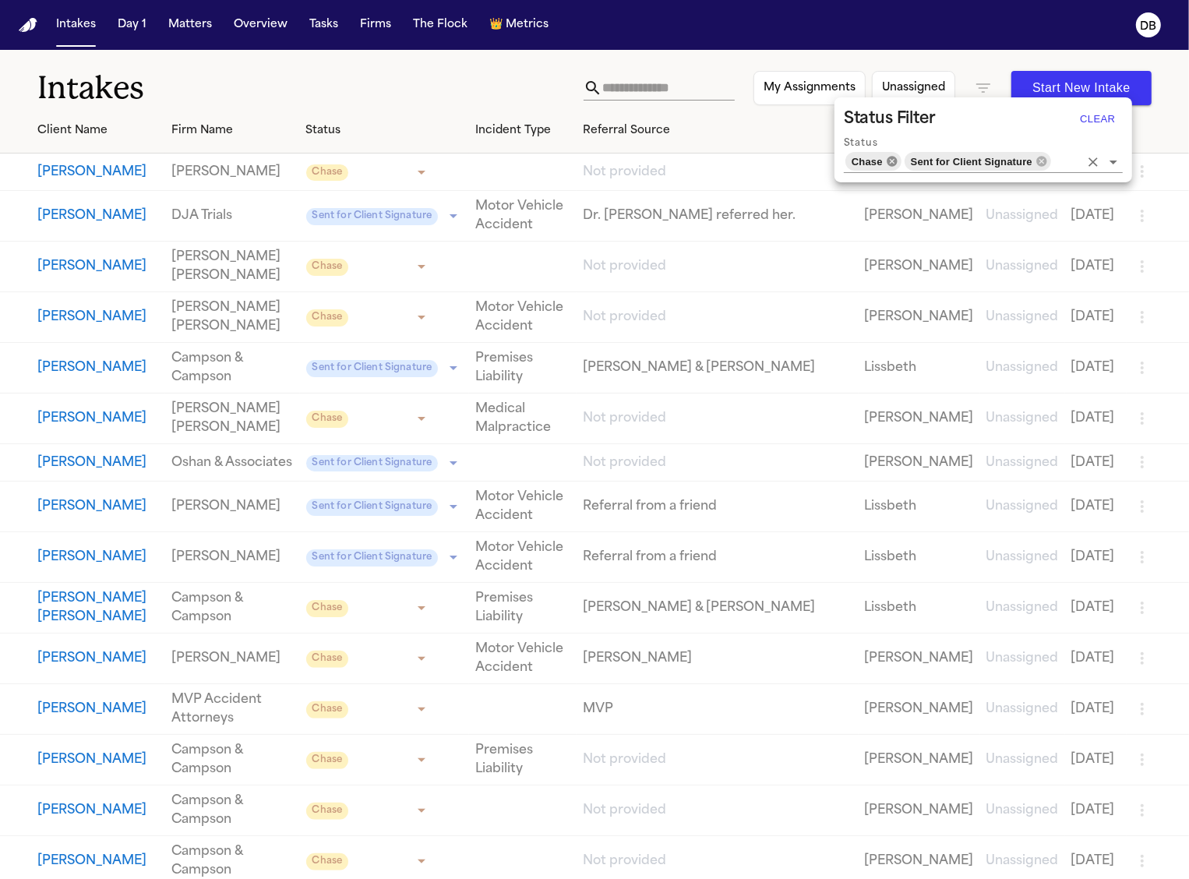
click at [894, 160] on icon at bounding box center [891, 161] width 10 height 10
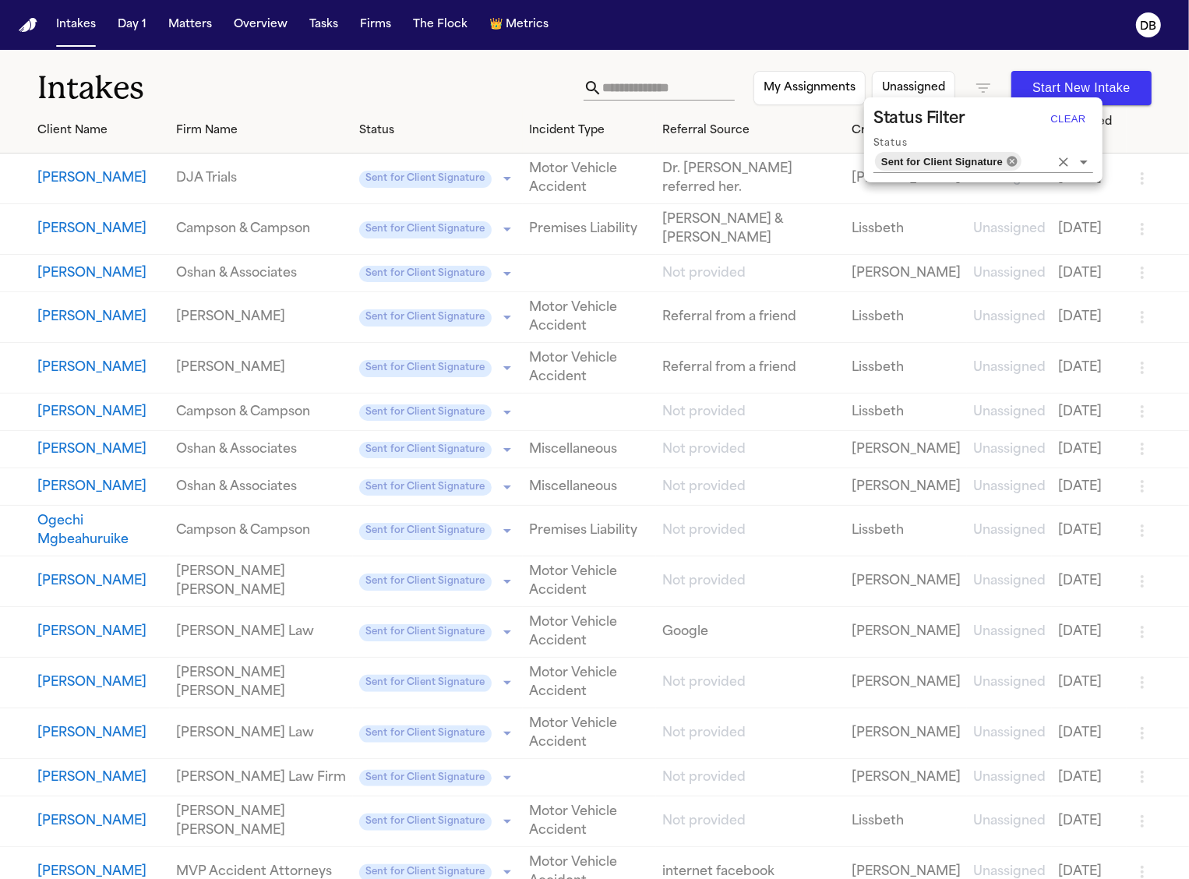
click at [1013, 164] on icon at bounding box center [1012, 161] width 12 height 12
click at [1023, 157] on input "Status" at bounding box center [1036, 161] width 26 height 22
click at [1023, 160] on input "Status" at bounding box center [1036, 161] width 26 height 22
click at [664, 92] on div at bounding box center [594, 439] width 1189 height 879
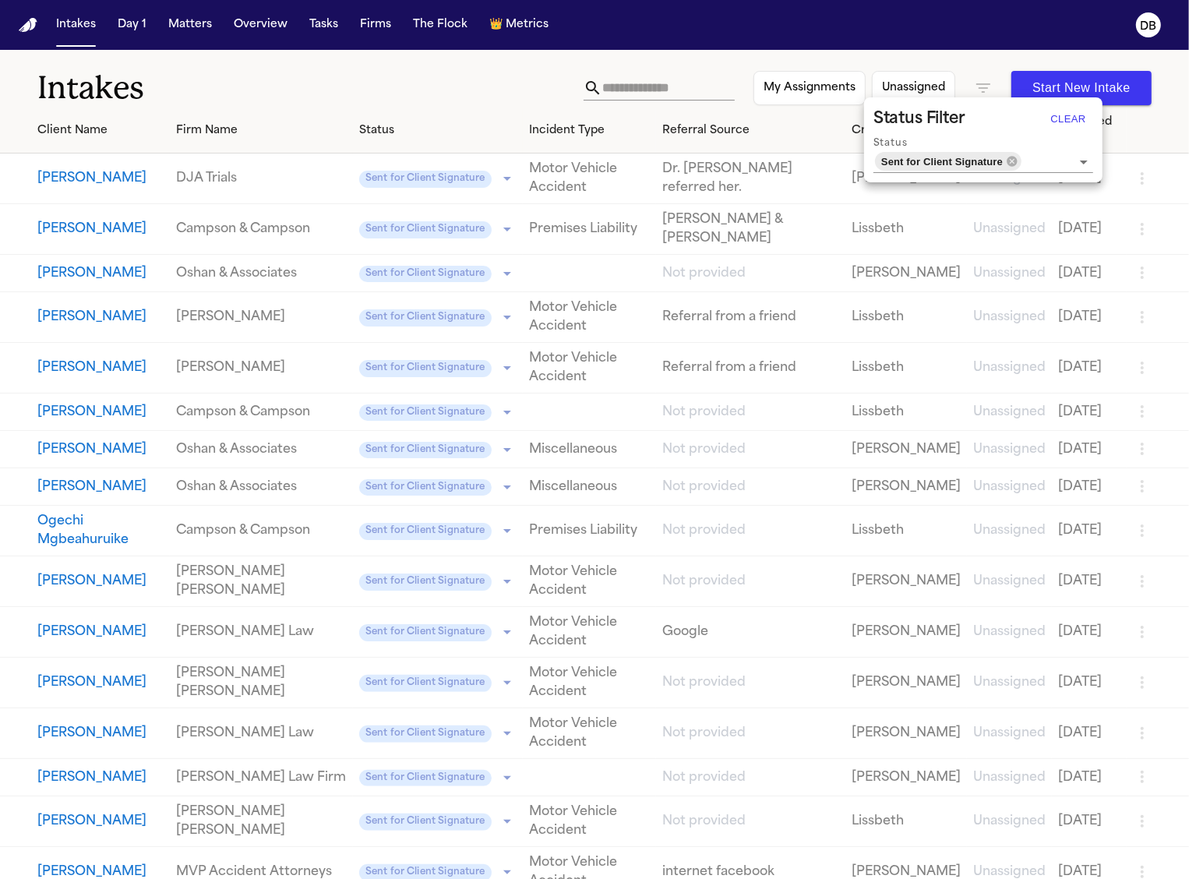
click at [664, 92] on div at bounding box center [594, 439] width 1189 height 879
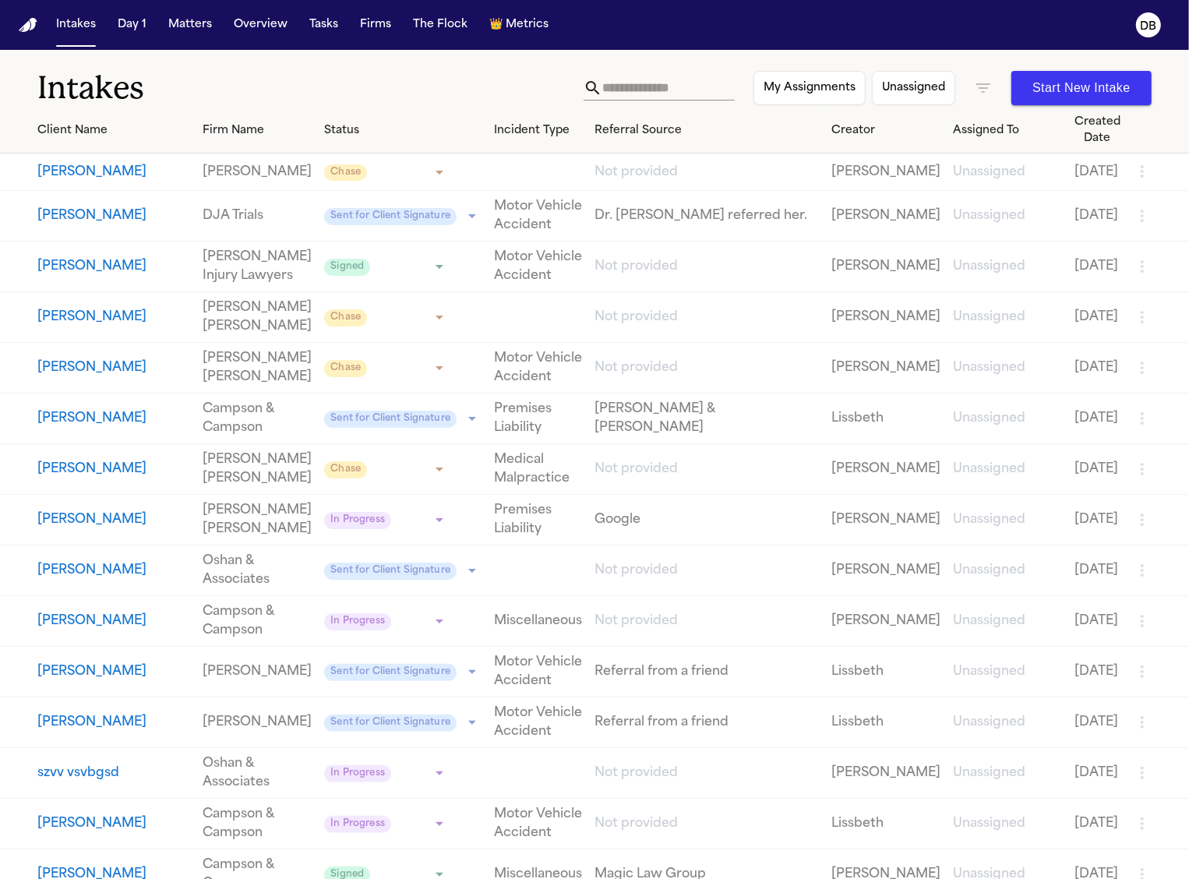
click at [639, 88] on div at bounding box center [594, 439] width 1189 height 879
click at [636, 80] on input "text" at bounding box center [668, 88] width 132 height 25
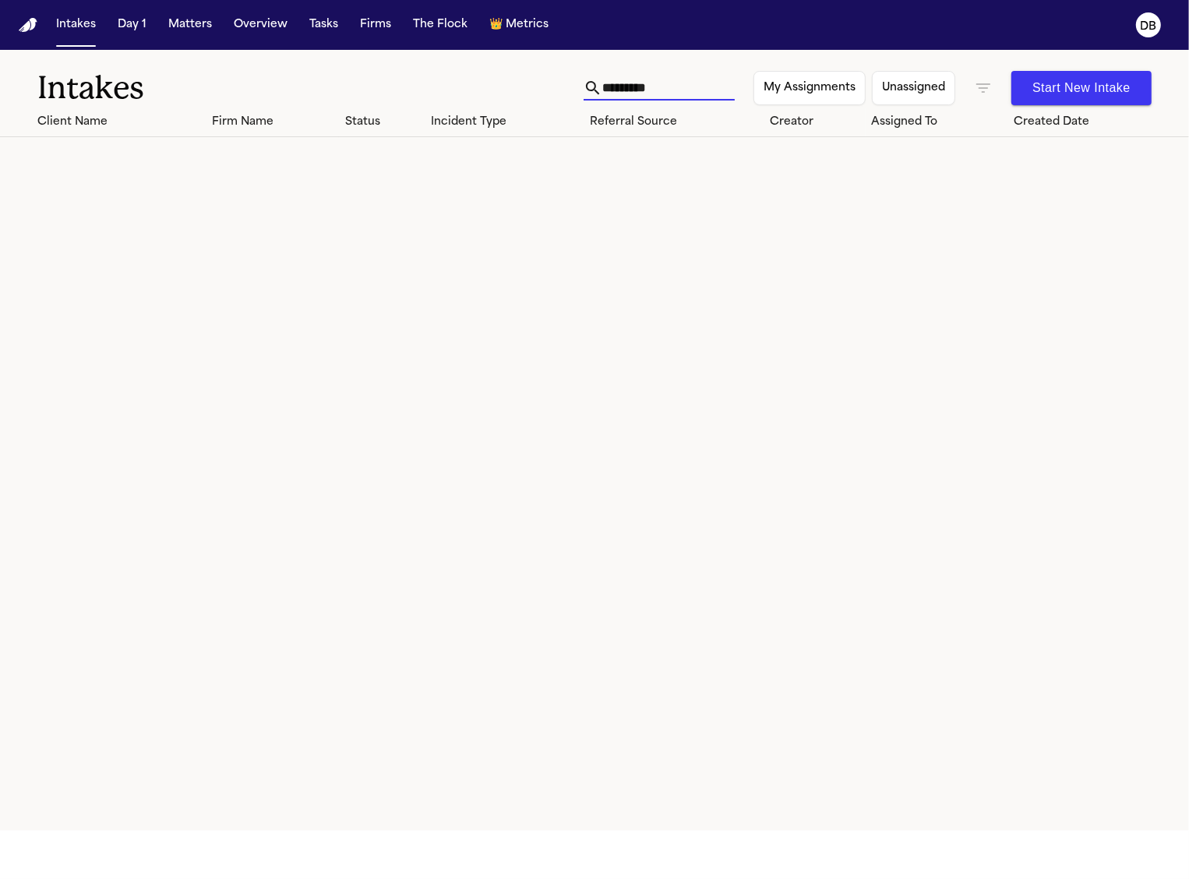
click at [663, 86] on input "*********" at bounding box center [668, 88] width 132 height 25
type input "*********"
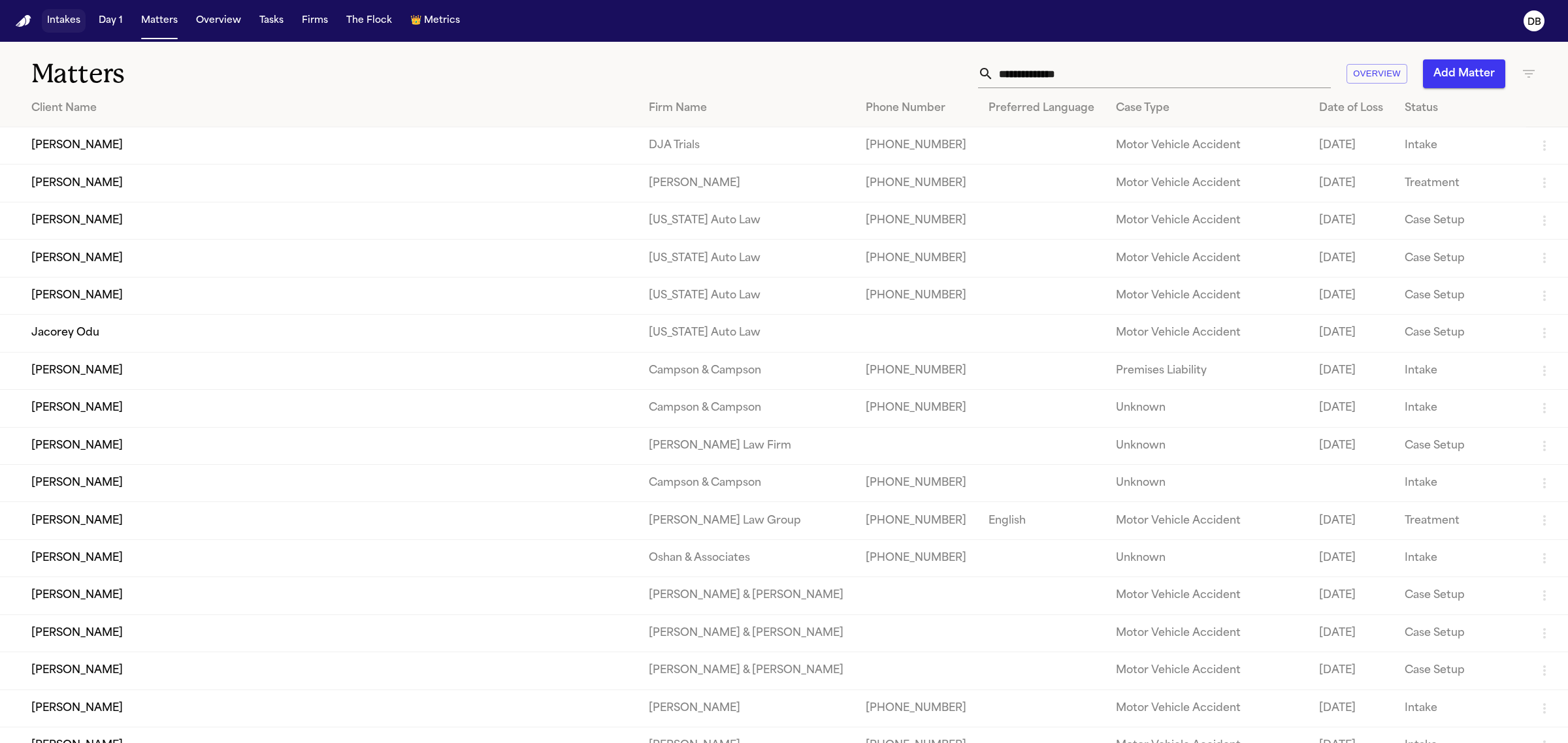
click at [48, 19] on button "Intakes" at bounding box center [64, 21] width 44 height 23
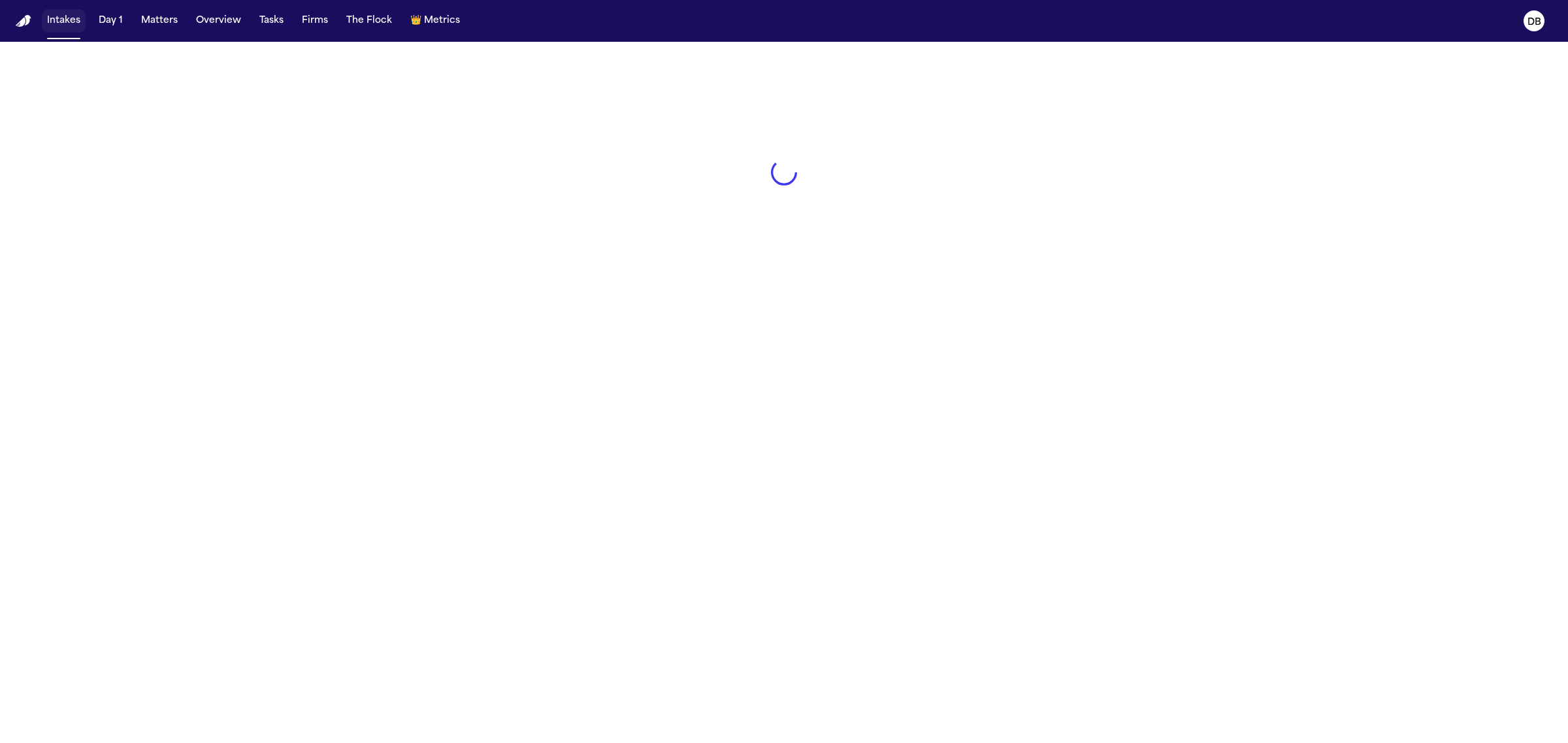
click at [48, 19] on button "Intakes" at bounding box center [64, 21] width 44 height 23
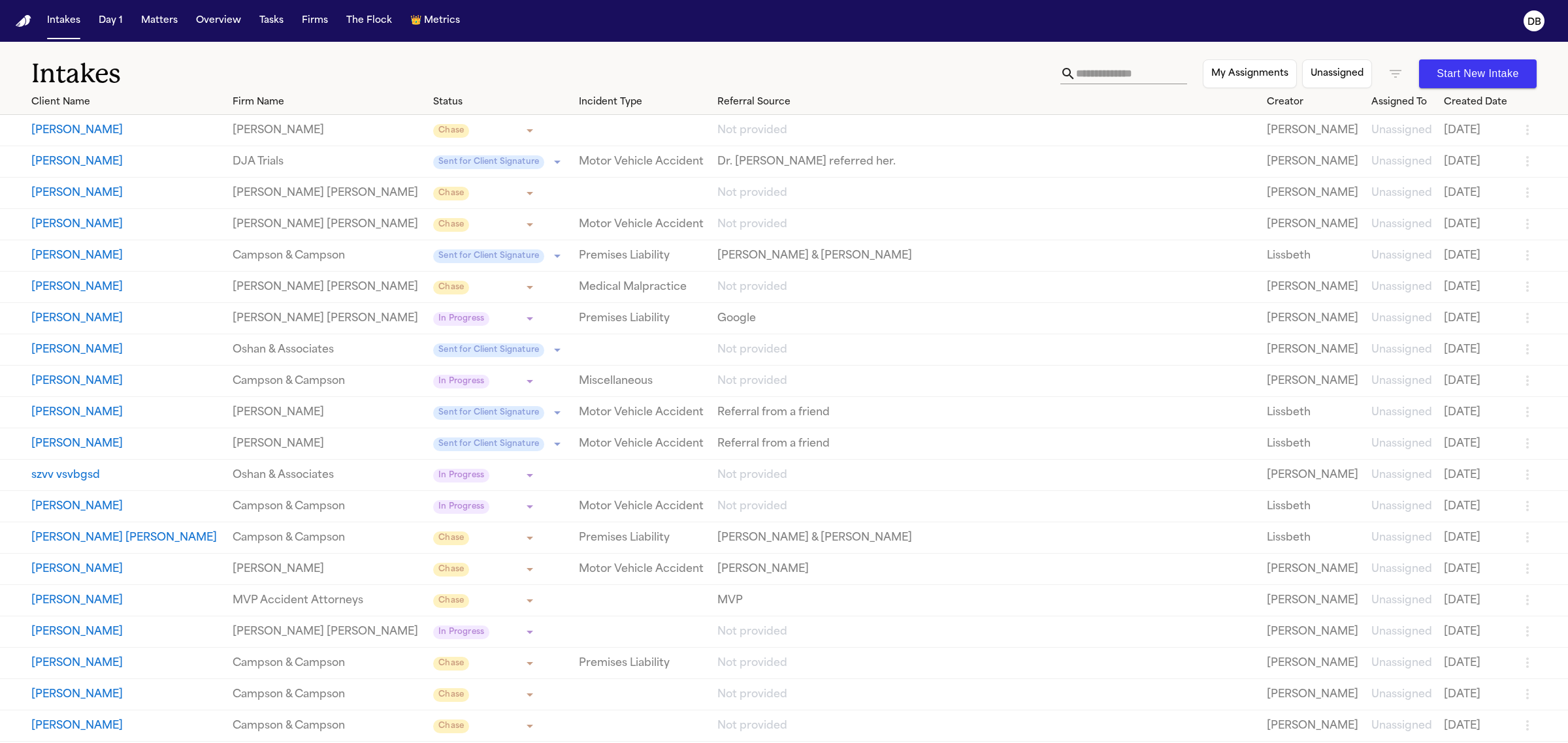
click at [1526, 478] on icon "button" at bounding box center [1527, 475] width 3 height 10
click at [1488, 516] on li "Archive" at bounding box center [1477, 522] width 67 height 26
click at [669, 418] on link "Motor Vehicle Accident" at bounding box center [643, 413] width 128 height 16
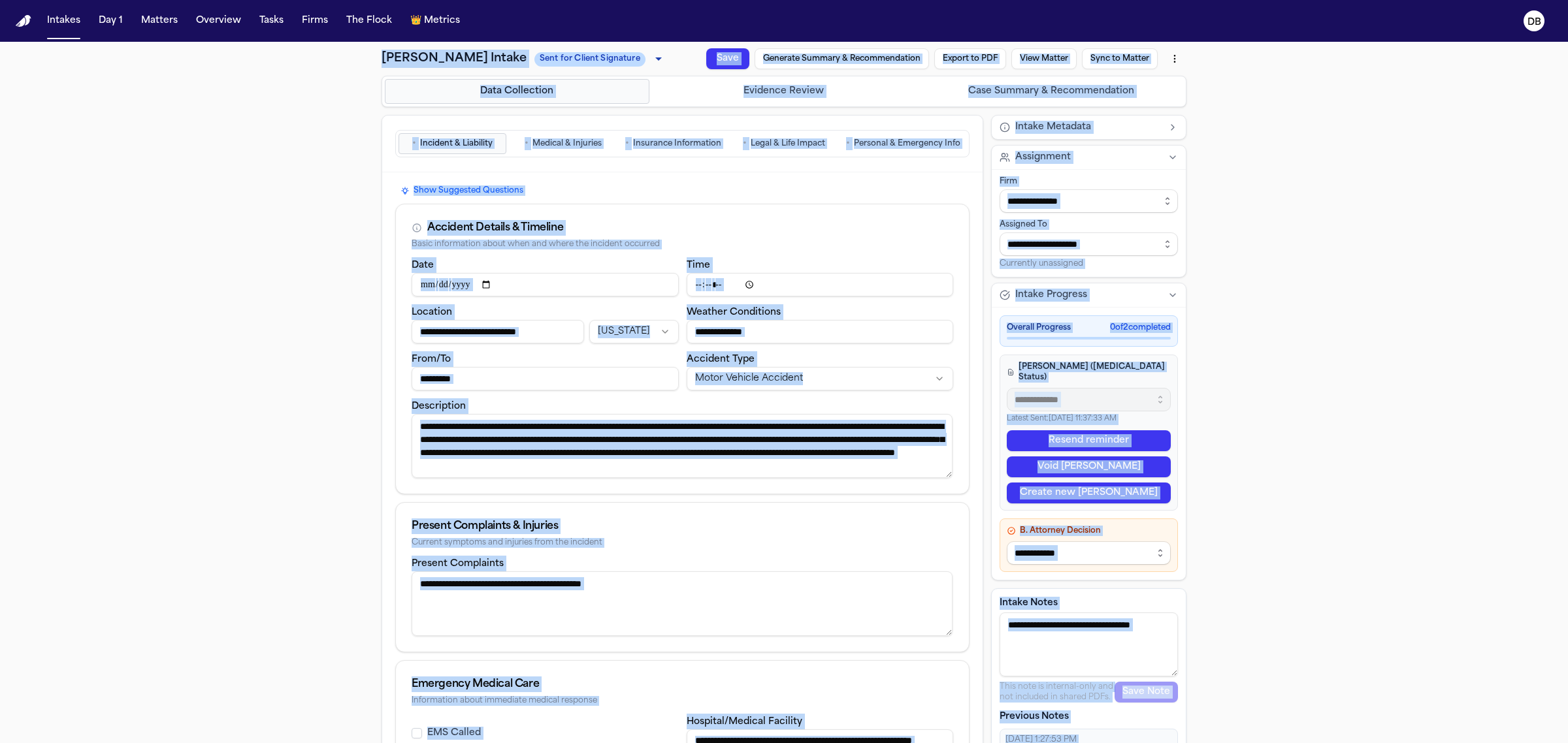
click at [272, 292] on div "**********" at bounding box center [784, 531] width 1568 height 979
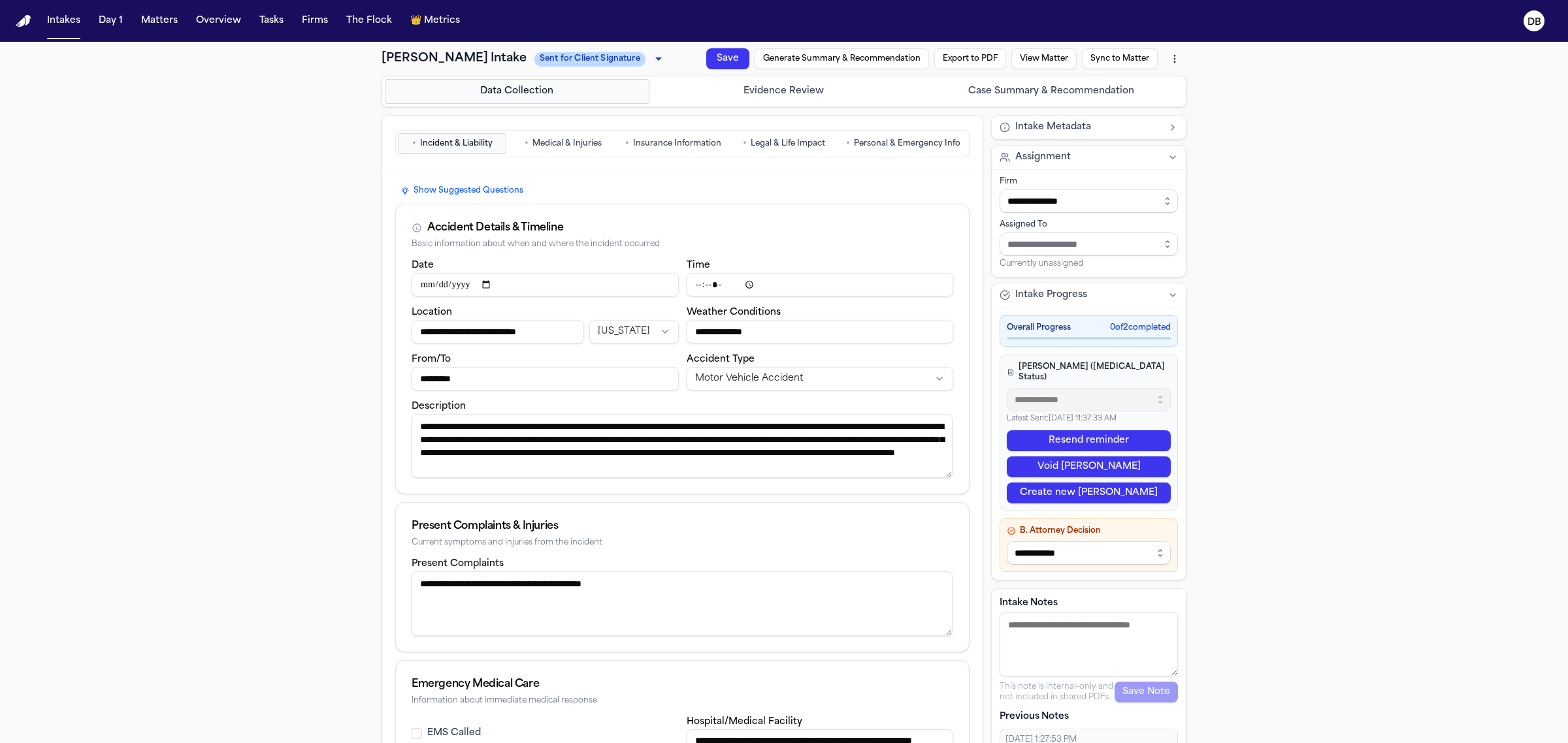
click at [820, 55] on button "Generate Summary & Recommendation" at bounding box center [842, 59] width 175 height 21
click at [814, 65] on div "Saving… Saving... Generating… Export to PDF View Matter Sync to Matter" at bounding box center [974, 59] width 425 height 23
drag, startPoint x: 54, startPoint y: 27, endPoint x: 56, endPoint y: 34, distance: 7.3
click at [54, 27] on button "Intakes" at bounding box center [64, 21] width 44 height 23
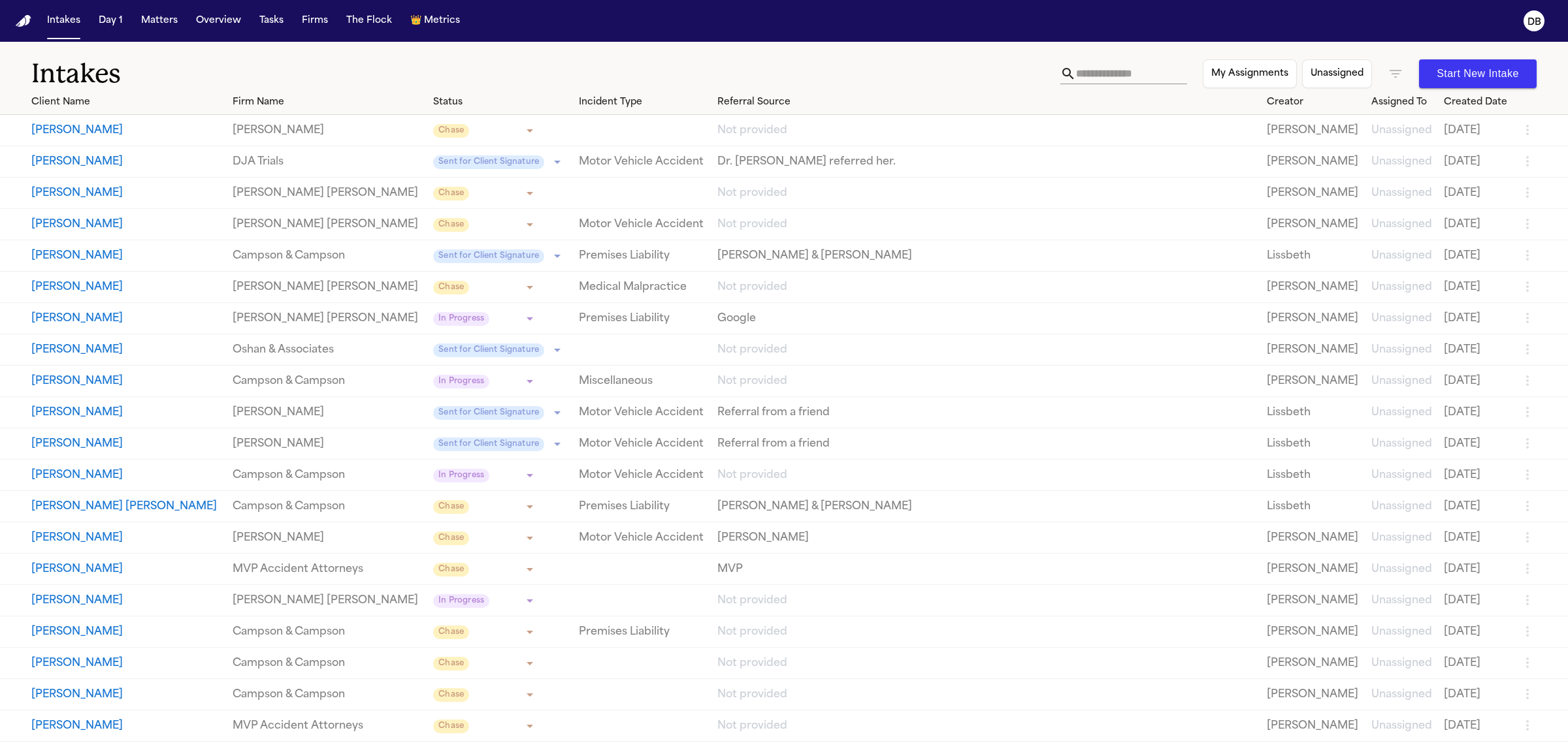
click at [383, 438] on link "[PERSON_NAME]" at bounding box center [327, 444] width 190 height 16
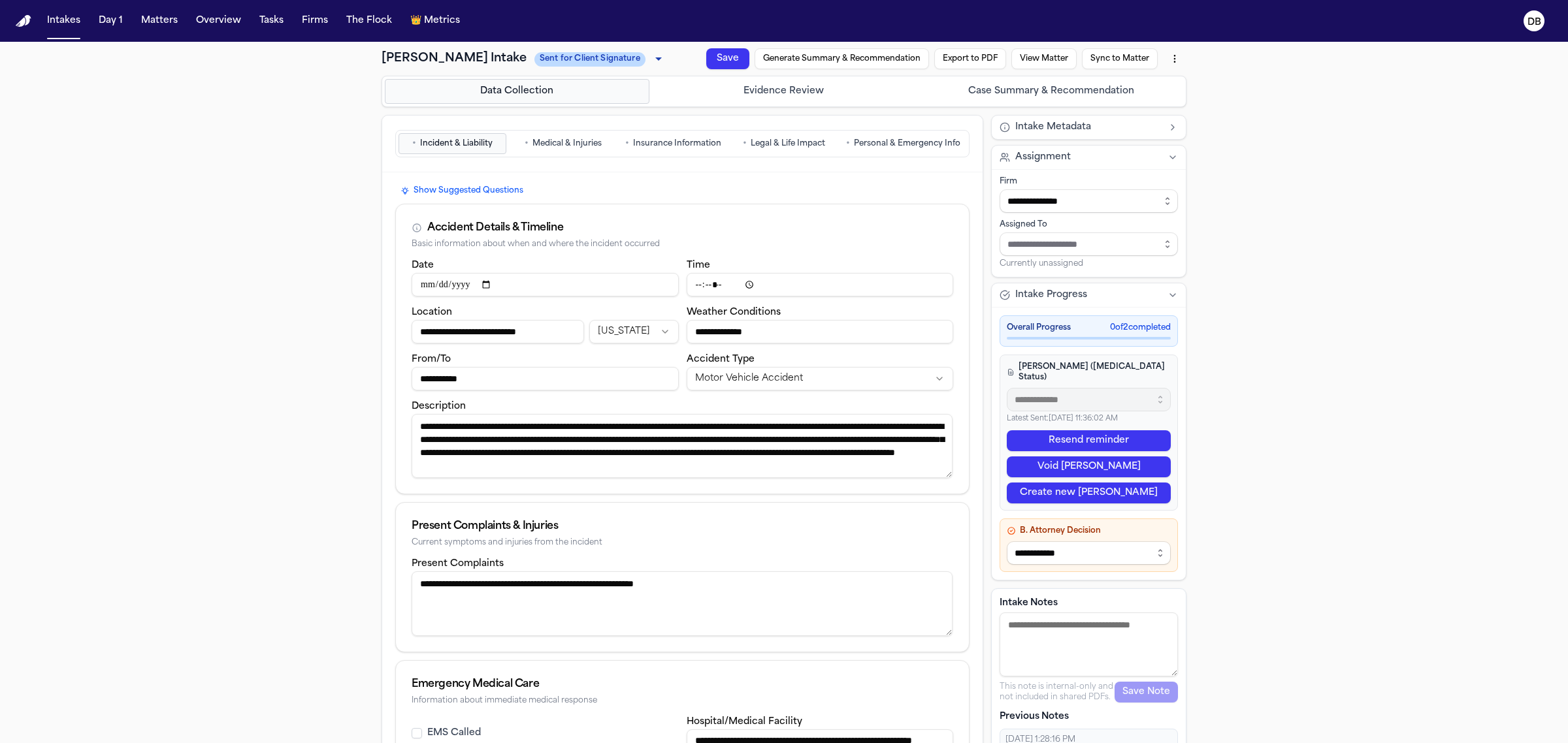
click at [873, 63] on button "Generate Summary & Recommendation" at bounding box center [842, 59] width 175 height 21
